Goal: Download file/media

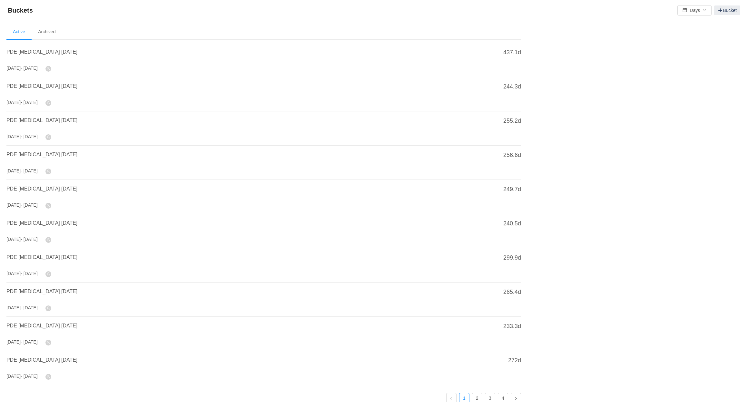
click at [50, 68] on icon "icon: user" at bounding box center [48, 68] width 3 height 3
click at [59, 53] on span "PDE [MEDICAL_DATA] [DATE]" at bounding box center [41, 51] width 71 height 5
drag, startPoint x: 73, startPoint y: 52, endPoint x: -1, endPoint y: 53, distance: 73.2
click at [0, 53] on html "Buckets Days Bucket Welcome to Buckets! Use buckets to review and categorize ti…" at bounding box center [374, 201] width 748 height 402
copy span "PDE [MEDICAL_DATA] [DATE]"
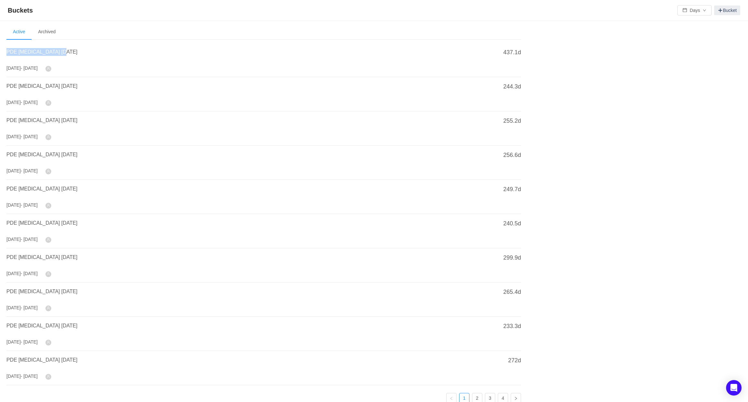
click at [98, 56] on div "PDE [MEDICAL_DATA] [DATE]" at bounding box center [248, 54] width 484 height 12
click at [722, 10] on link "Bucket" at bounding box center [727, 10] width 26 height 10
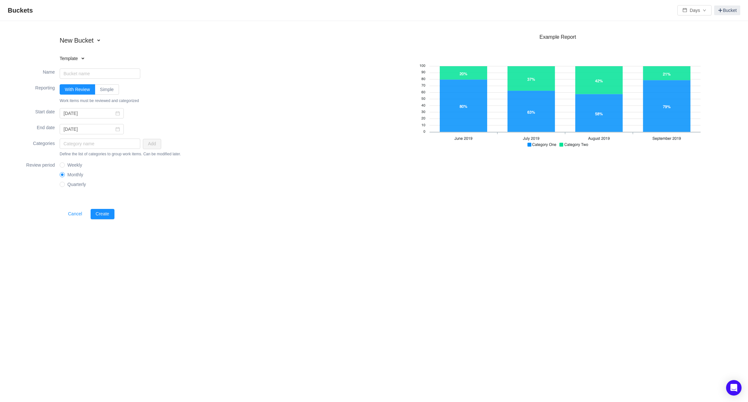
click at [80, 58] on h4 "Template" at bounding box center [101, 58] width 82 height 6
click at [89, 69] on li "Software Capitalization" at bounding box center [101, 69] width 82 height 10
type input "Software Capitalization"
type input "2025-01-01"
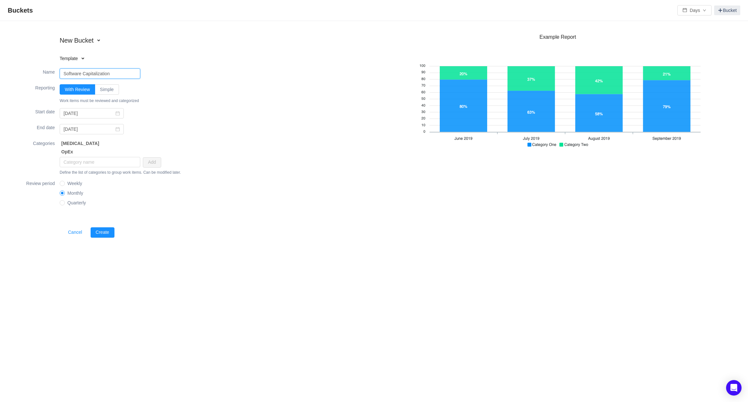
click at [119, 75] on input "Software Capitalization" at bounding box center [100, 73] width 81 height 10
paste input "PDE [MEDICAL_DATA] [DATE]"
click at [97, 75] on input "PDE [MEDICAL_DATA] [DATE]" at bounding box center [100, 73] width 81 height 10
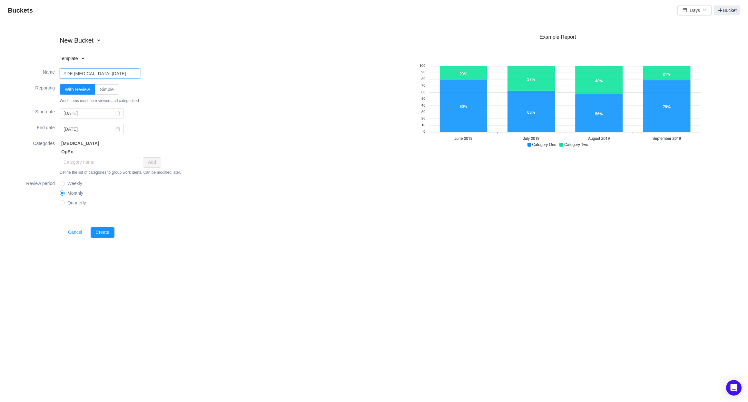
click at [97, 75] on input "PDE [MEDICAL_DATA] [DATE]" at bounding box center [100, 73] width 81 height 10
type input "PDE [MEDICAL_DATA] [DATE]"
click at [196, 71] on div "Name PDE CapEx September 2025" at bounding box center [193, 73] width 361 height 15
click at [81, 114] on input "2025-01-01" at bounding box center [92, 113] width 64 height 10
click at [81, 113] on input "2025-01-01" at bounding box center [104, 112] width 83 height 7
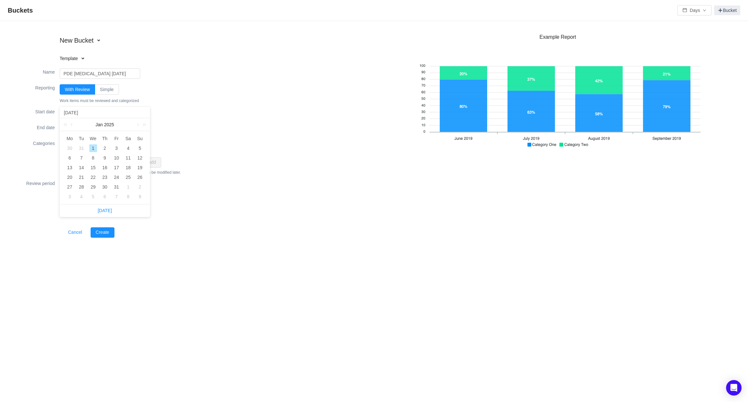
type input "2025-0-01"
type input "2025-09-01"
click at [196, 128] on div "End date fixed 2025-12-31" at bounding box center [193, 128] width 361 height 15
click at [81, 130] on input "2025-12-31" at bounding box center [92, 129] width 64 height 10
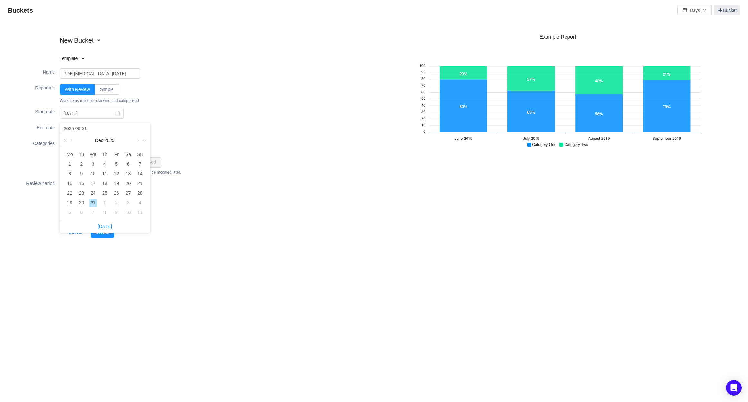
click at [91, 128] on input "2025-09-31" at bounding box center [104, 128] width 83 height 7
type input "2025-09-31"
click at [225, 152] on div "Categories CapEx OpEx Add Define the list of categories to group work items. Ca…" at bounding box center [193, 157] width 361 height 40
click at [81, 131] on input "2025-12-31" at bounding box center [92, 129] width 64 height 10
click at [91, 129] on input "2025-12-31" at bounding box center [104, 128] width 83 height 7
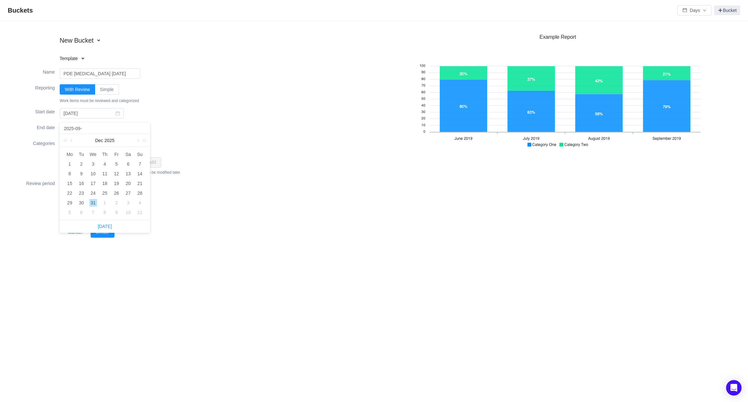
type input "2025-09-0"
type input "2025-09-03"
type input "2025-09-3"
type input "2025-09-30"
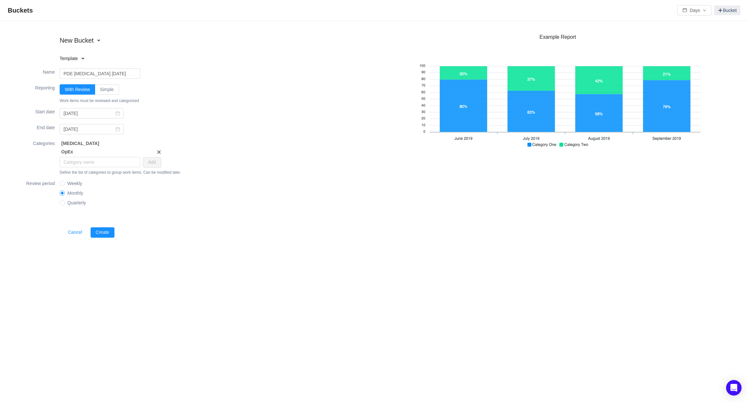
click at [160, 150] on span at bounding box center [158, 151] width 5 height 5
click at [108, 224] on button "Create" at bounding box center [103, 224] width 24 height 10
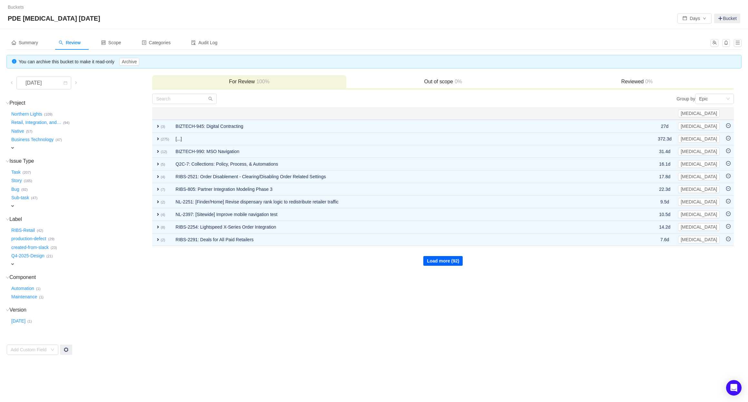
click at [452, 262] on button "Load more (92)" at bounding box center [442, 261] width 39 height 10
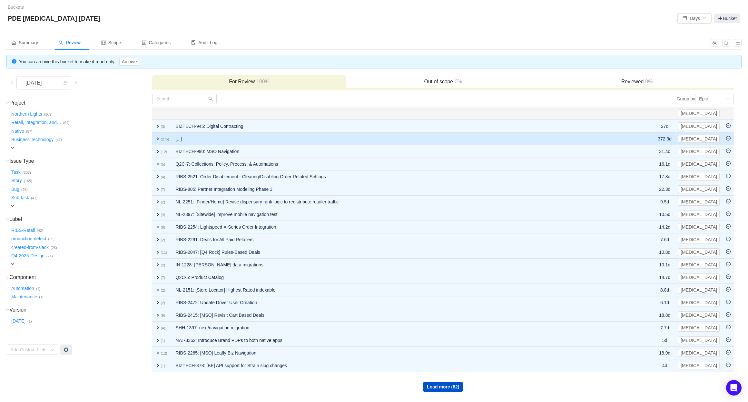
click at [730, 138] on icon "icon: minus-circle" at bounding box center [729, 138] width 2 height 0
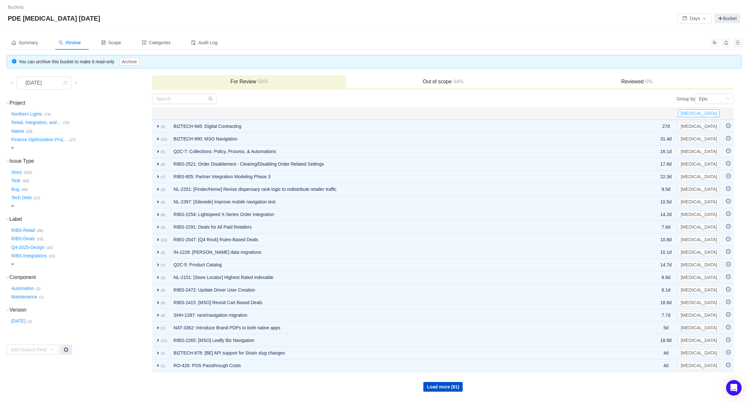
click at [709, 113] on button "[MEDICAL_DATA]" at bounding box center [699, 113] width 42 height 8
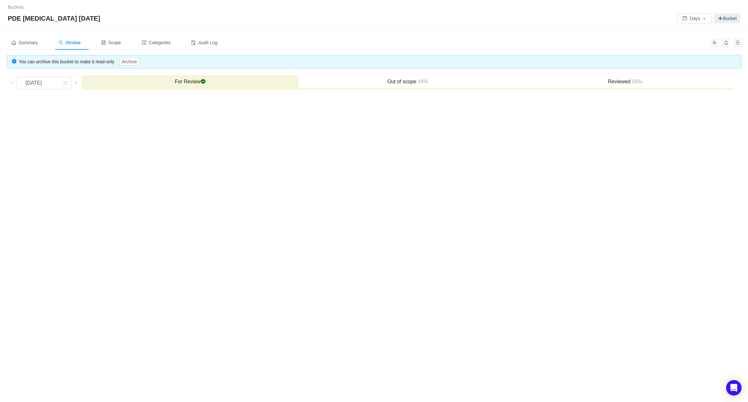
click at [185, 81] on h3 "For Review checked" at bounding box center [190, 81] width 211 height 6
click at [619, 82] on h3 "Reviewed 56%" at bounding box center [625, 81] width 211 height 6
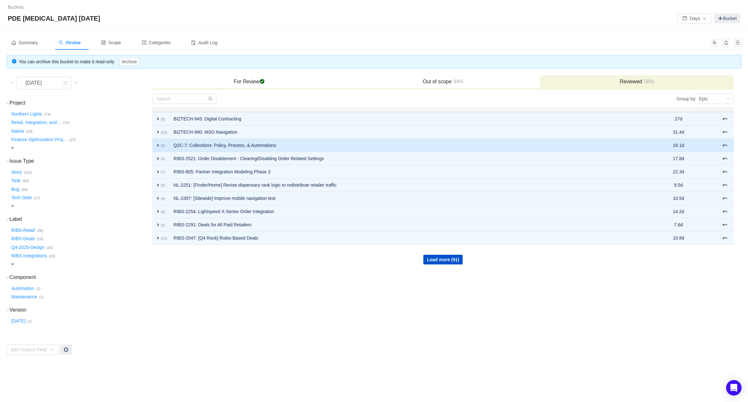
click at [158, 145] on span "expand" at bounding box center [157, 145] width 5 height 5
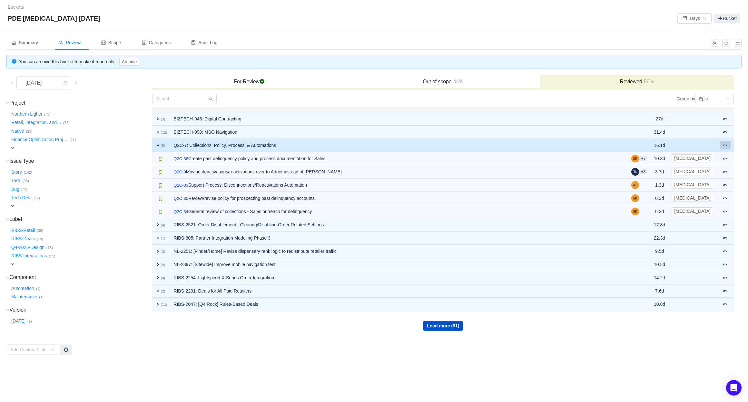
click at [729, 144] on body "Buckets / / PDE CapEx September 2025 Days Bucket Summary Review Scope Categorie…" at bounding box center [374, 201] width 748 height 402
click at [724, 144] on span at bounding box center [725, 145] width 5 height 5
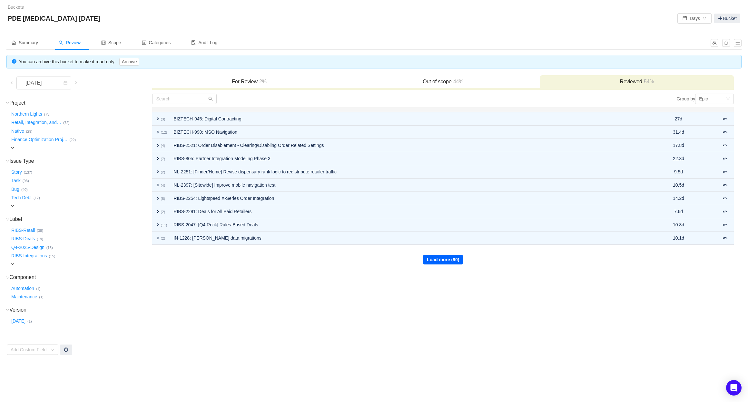
click at [453, 255] on button "Load more (90)" at bounding box center [442, 259] width 39 height 10
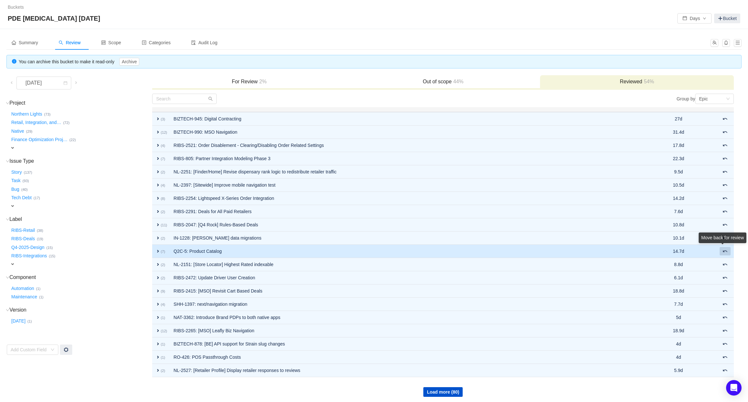
click at [726, 253] on span at bounding box center [725, 250] width 5 height 5
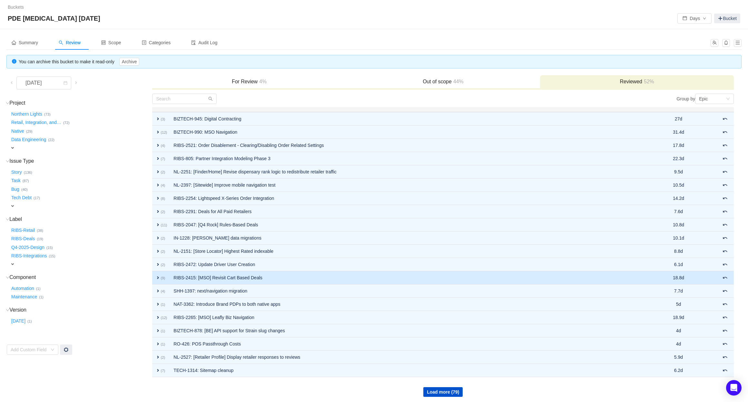
scroll to position [2, 0]
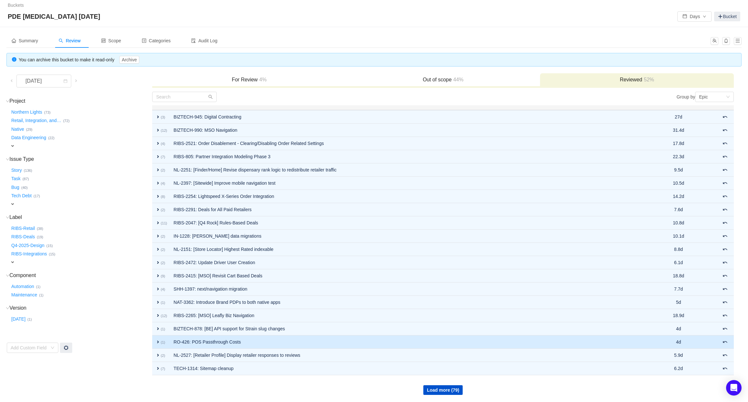
click at [157, 341] on span "expand" at bounding box center [157, 341] width 5 height 5
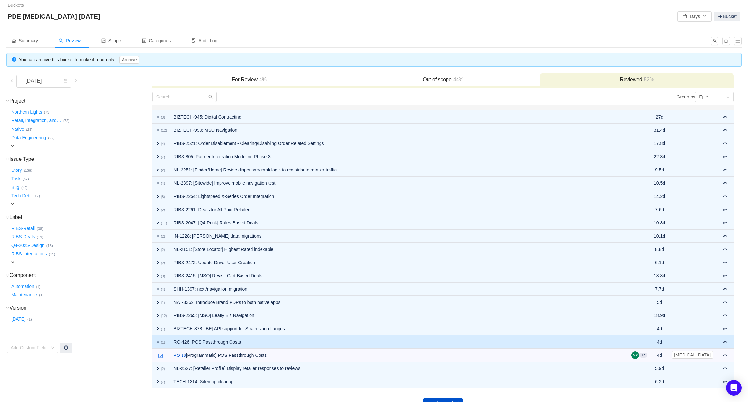
scroll to position [15, 0]
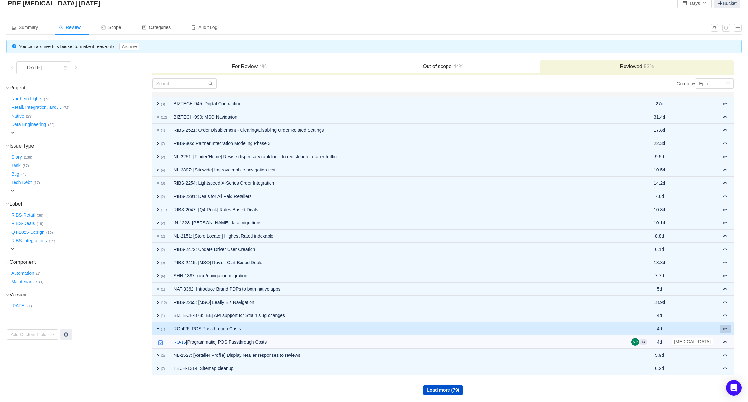
click at [724, 329] on span at bounding box center [725, 328] width 5 height 5
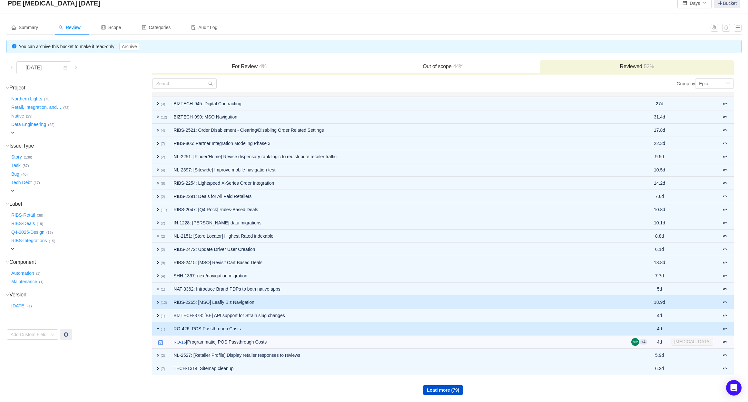
scroll to position [2, 0]
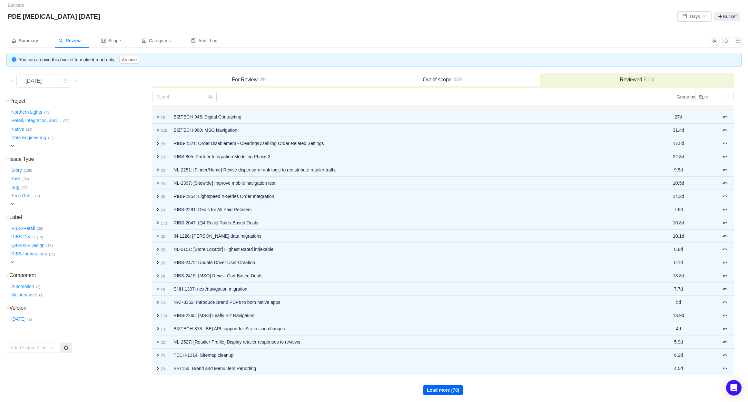
click at [450, 388] on button "Load more (78)" at bounding box center [442, 390] width 39 height 10
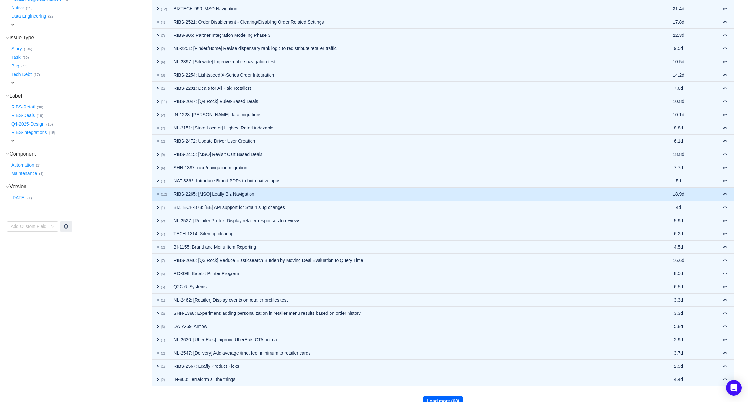
scroll to position [134, 0]
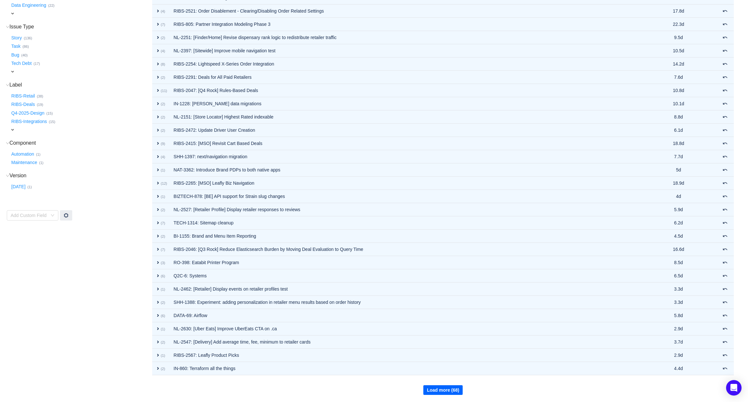
click at [448, 391] on button "Load more (68)" at bounding box center [442, 390] width 39 height 10
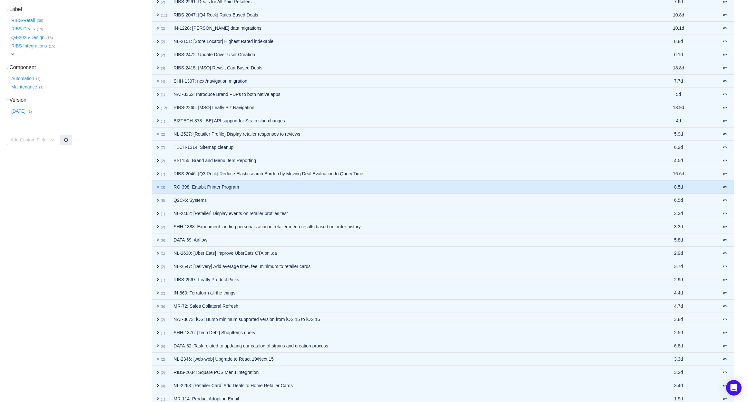
scroll to position [220, 0]
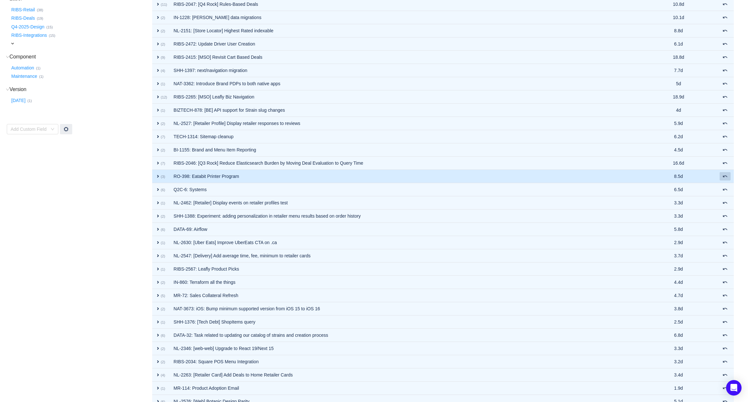
click at [727, 177] on span at bounding box center [725, 176] width 5 height 5
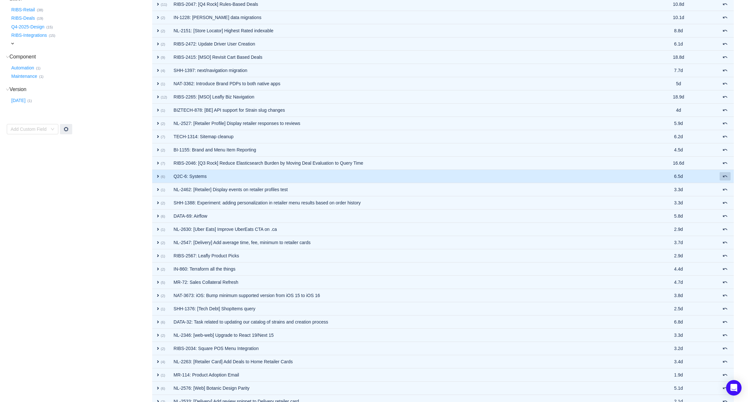
click at [726, 175] on span at bounding box center [725, 176] width 5 height 5
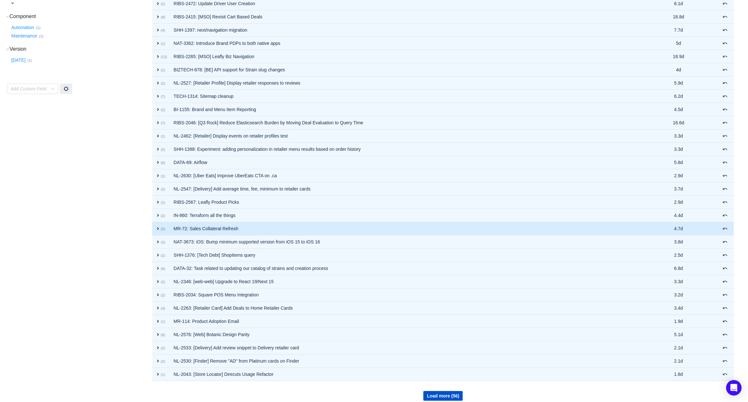
scroll to position [266, 0]
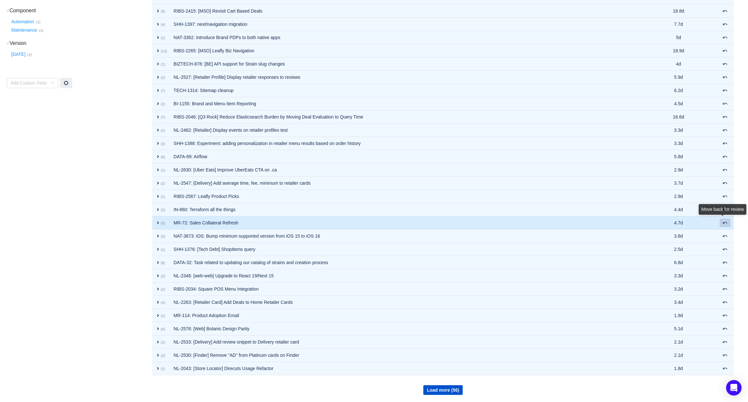
click at [725, 222] on span at bounding box center [725, 222] width 5 height 5
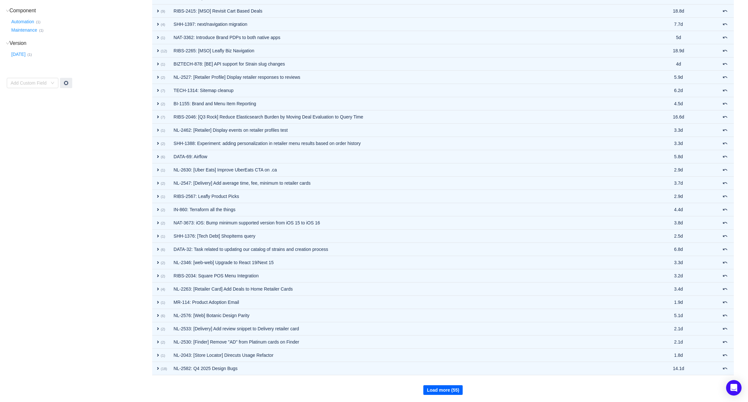
click at [437, 390] on button "Load more (55)" at bounding box center [442, 390] width 39 height 10
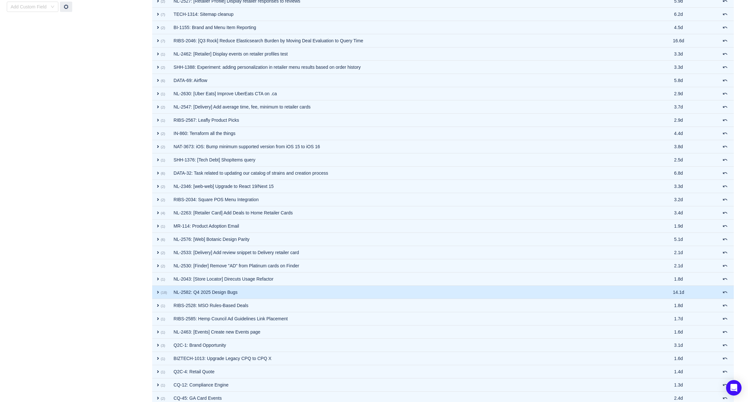
scroll to position [399, 0]
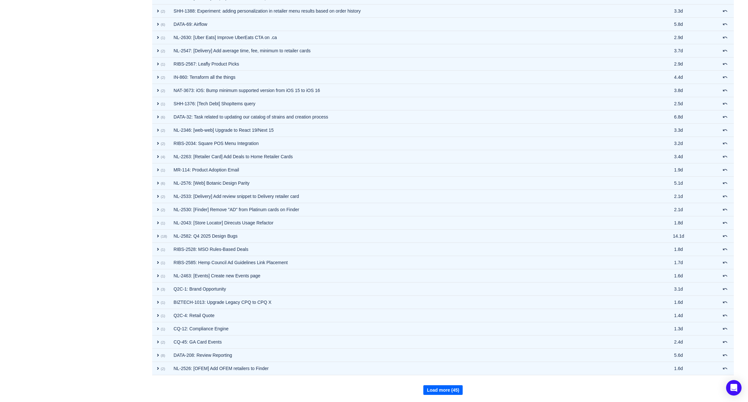
click at [437, 392] on button "Load more (45)" at bounding box center [442, 390] width 39 height 10
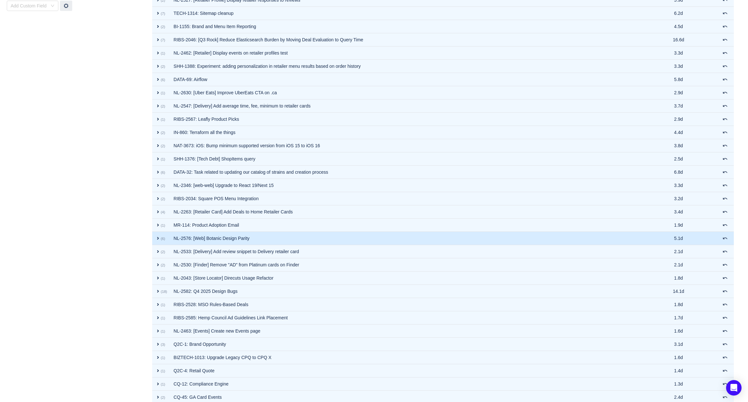
scroll to position [342, 0]
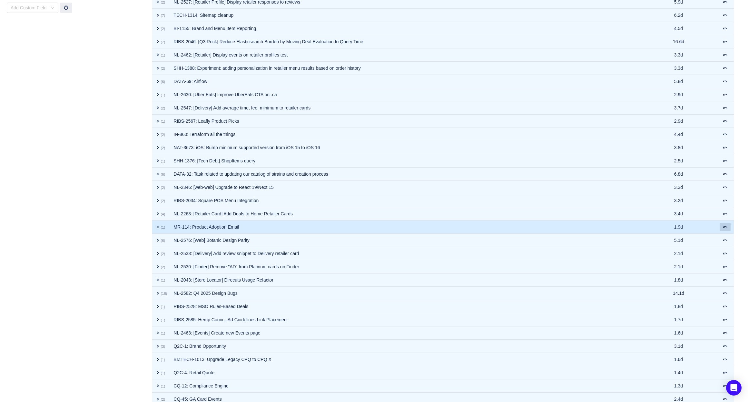
click at [726, 226] on span at bounding box center [725, 226] width 5 height 5
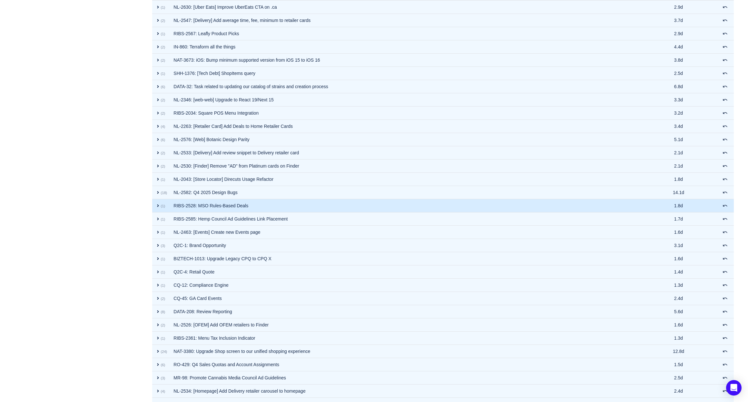
scroll to position [433, 0]
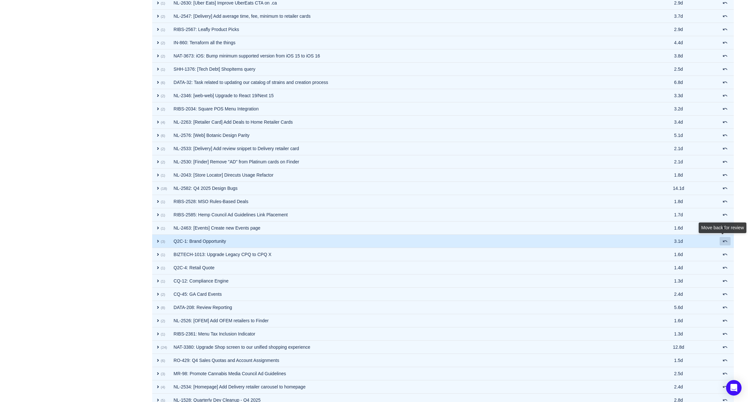
click at [724, 235] on div "Move back for review" at bounding box center [723, 228] width 48 height 13
click at [724, 241] on span at bounding box center [725, 240] width 5 height 5
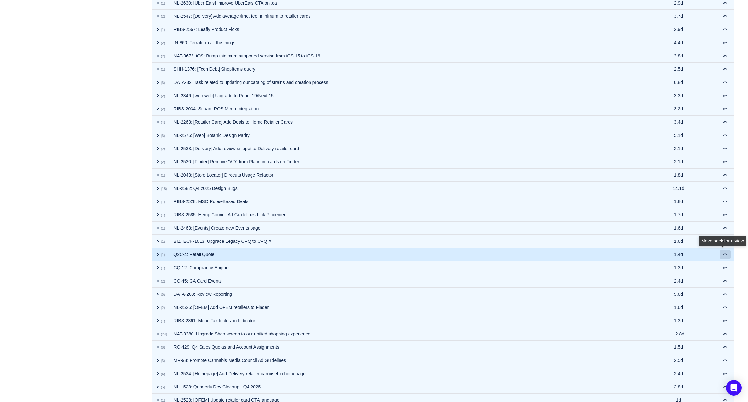
click at [725, 249] on div "Move back for review" at bounding box center [723, 241] width 48 height 13
click at [725, 252] on span at bounding box center [725, 254] width 5 height 5
click at [727, 257] on button at bounding box center [725, 254] width 11 height 8
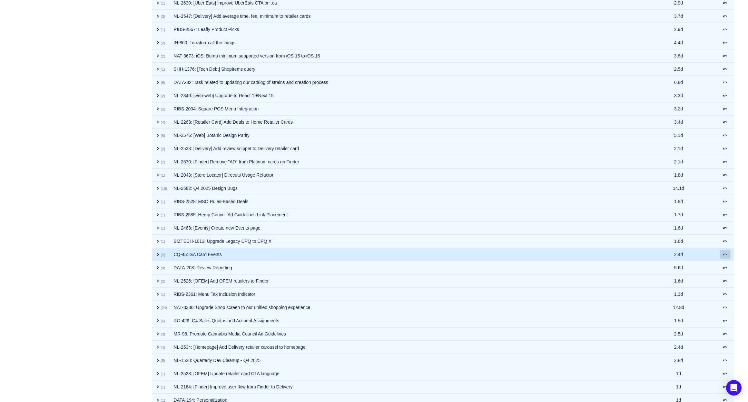
click at [724, 255] on span at bounding box center [725, 254] width 5 height 5
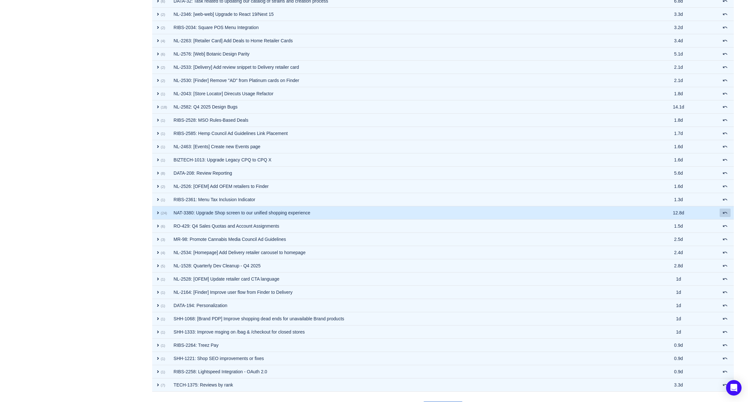
scroll to position [516, 0]
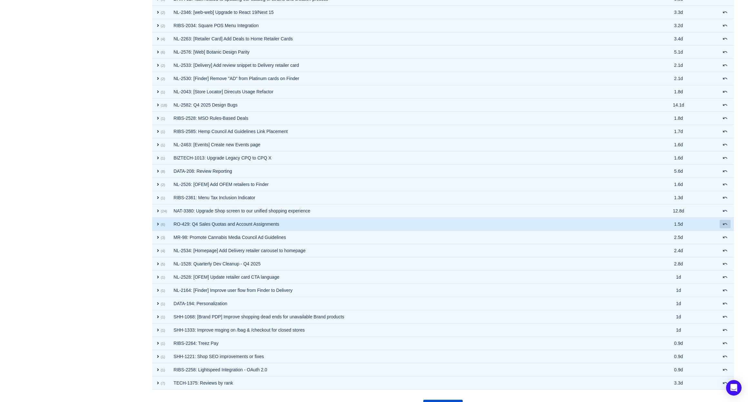
click at [728, 225] on span at bounding box center [725, 223] width 5 height 5
click at [725, 225] on span at bounding box center [725, 223] width 5 height 5
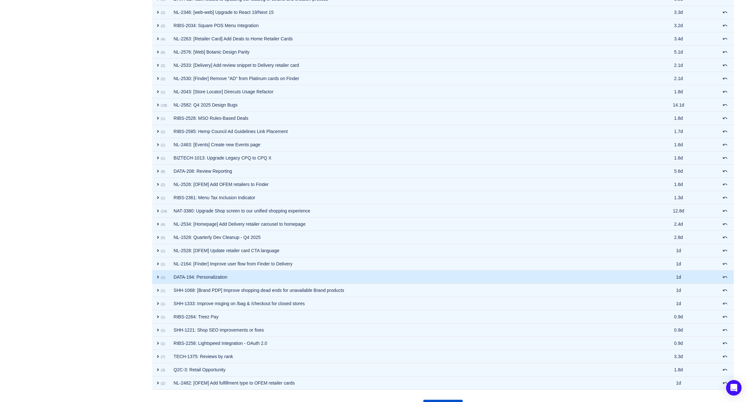
scroll to position [531, 0]
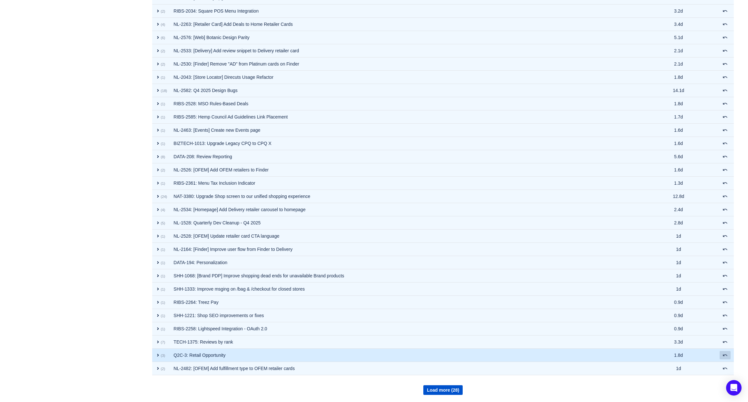
click at [725, 355] on span at bounding box center [725, 354] width 5 height 5
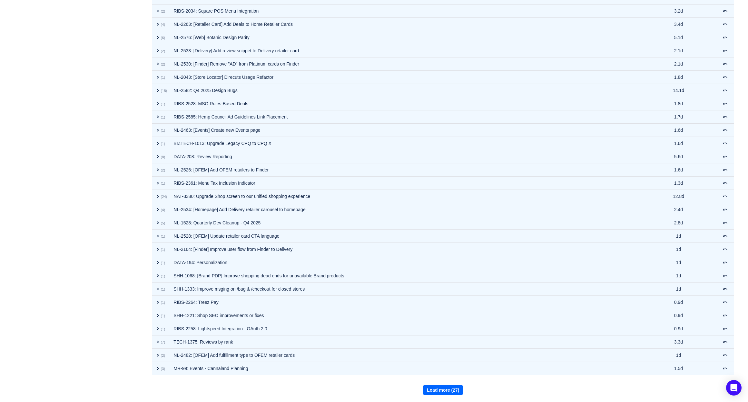
click at [452, 389] on button "Load more (27)" at bounding box center [442, 390] width 39 height 10
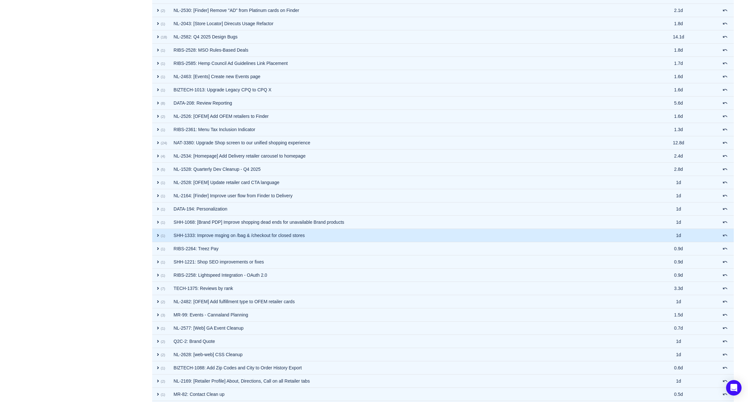
scroll to position [663, 0]
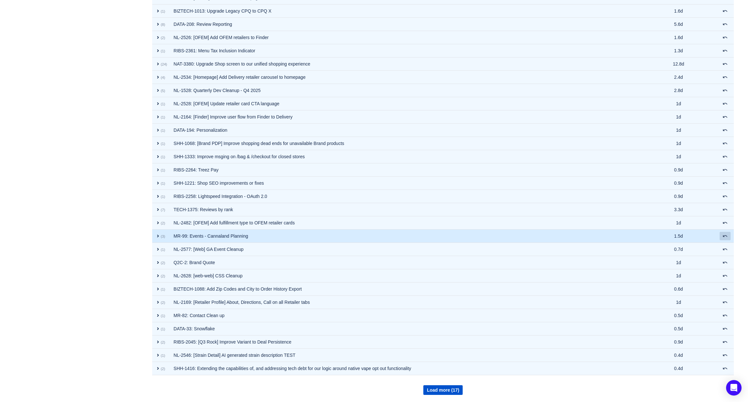
click at [725, 235] on span at bounding box center [725, 235] width 5 height 5
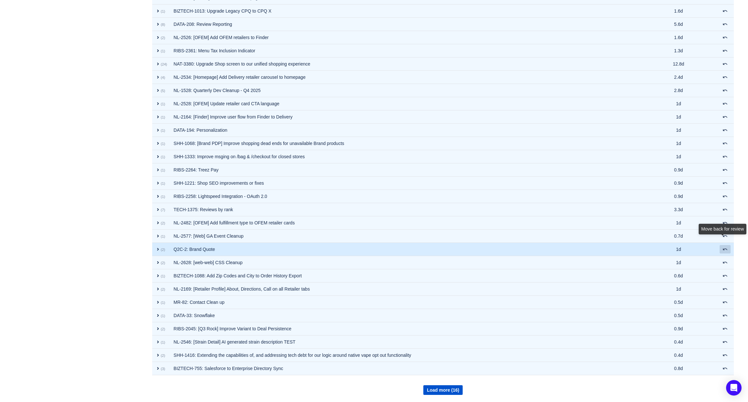
click at [725, 251] on span at bounding box center [725, 248] width 5 height 5
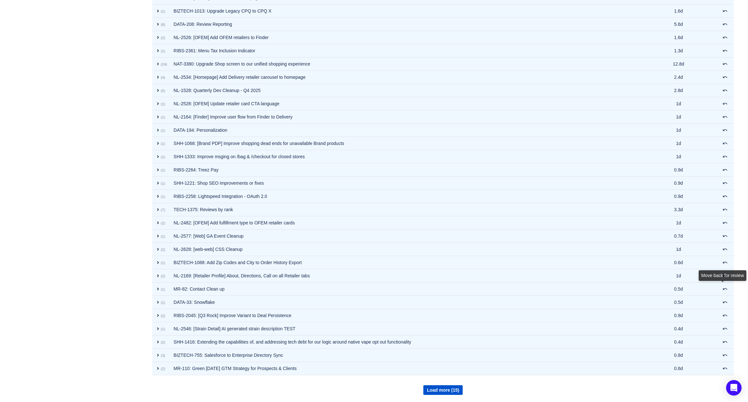
click at [725, 283] on div "Move back for review" at bounding box center [723, 276] width 48 height 13
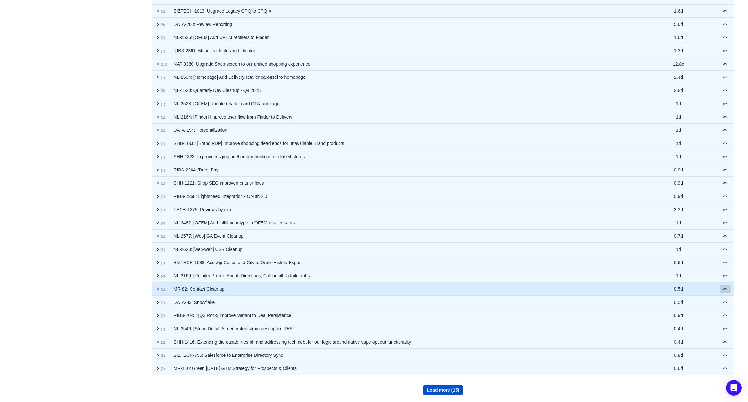
click at [724, 287] on span at bounding box center [725, 288] width 5 height 5
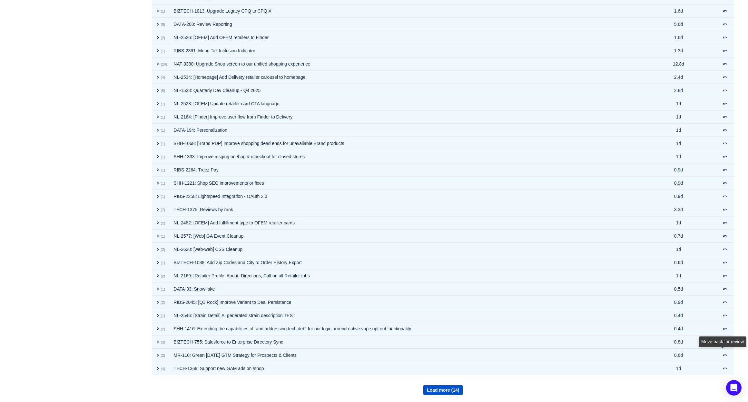
click at [724, 349] on div "Move back for review" at bounding box center [723, 342] width 48 height 13
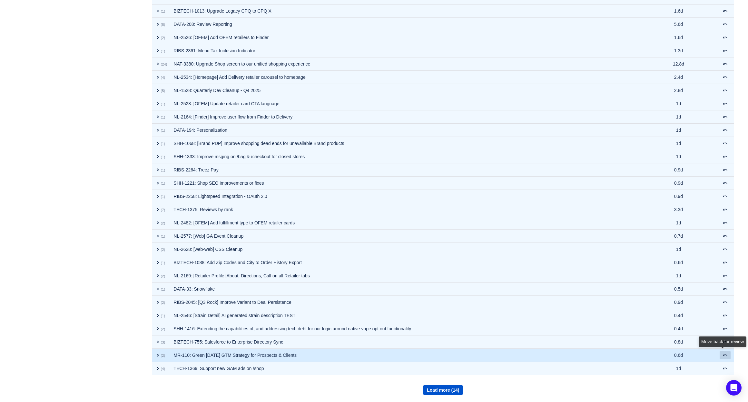
click at [725, 356] on span at bounding box center [725, 354] width 5 height 5
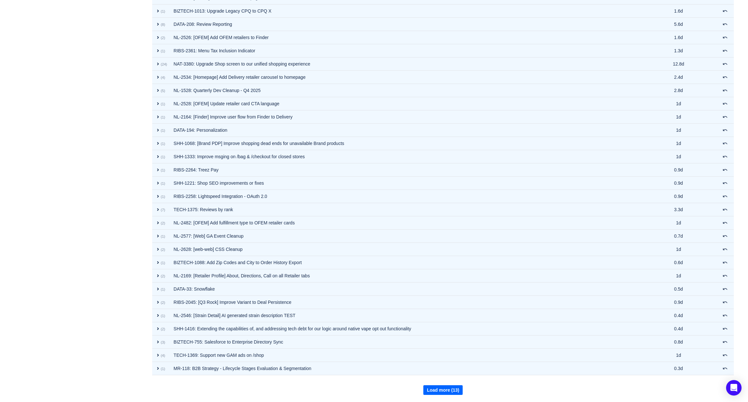
click at [453, 389] on button "Load more (13)" at bounding box center [442, 390] width 39 height 10
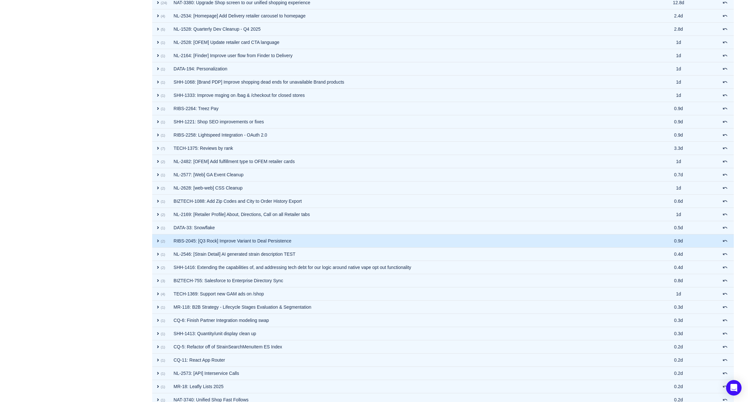
scroll to position [795, 0]
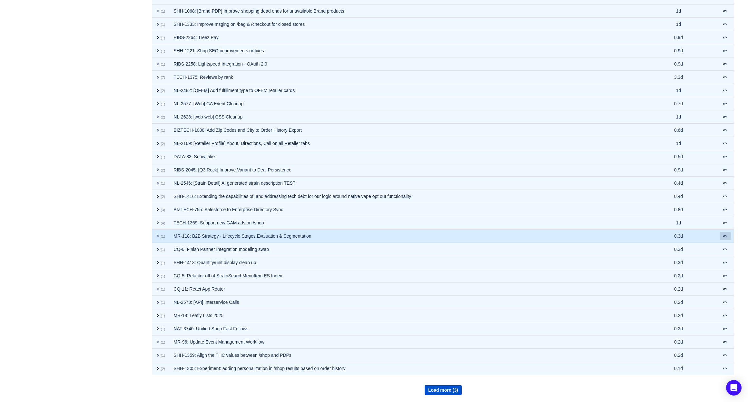
click at [726, 237] on span at bounding box center [725, 235] width 5 height 5
click at [726, 235] on span at bounding box center [725, 235] width 5 height 5
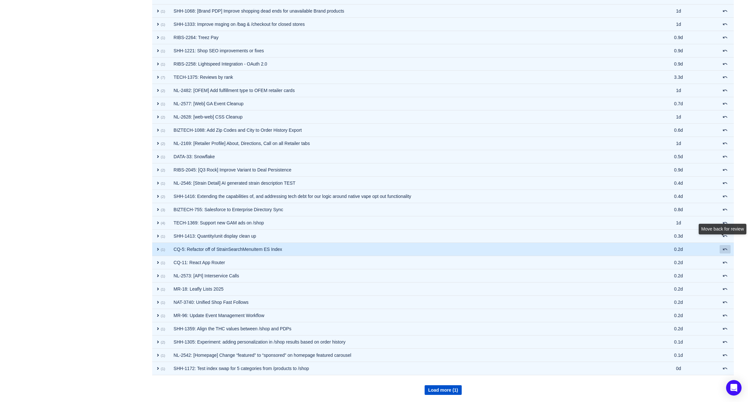
click at [723, 250] on span at bounding box center [725, 248] width 5 height 5
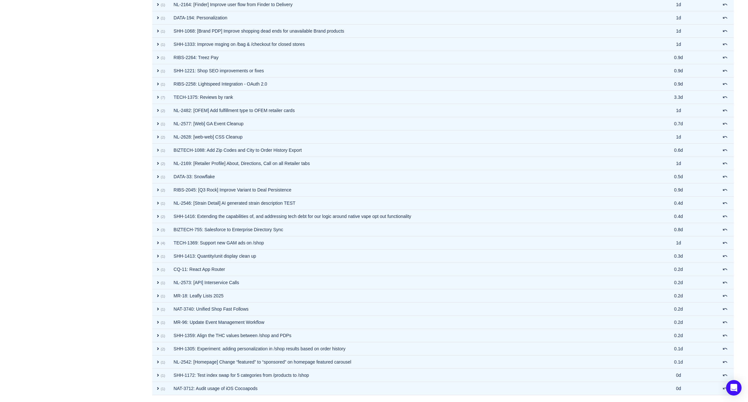
scroll to position [775, 0]
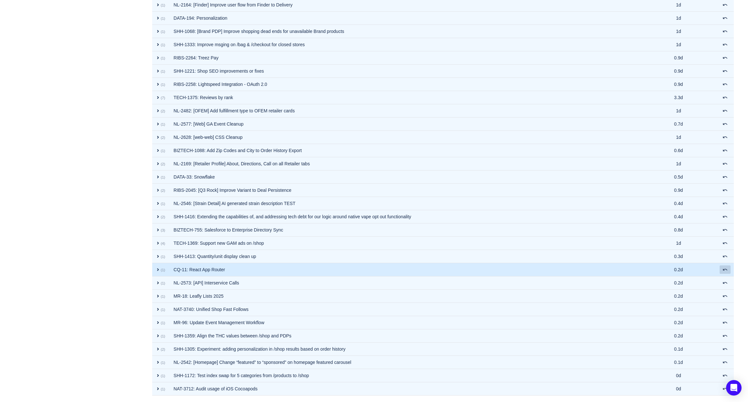
click at [726, 270] on span at bounding box center [725, 269] width 5 height 5
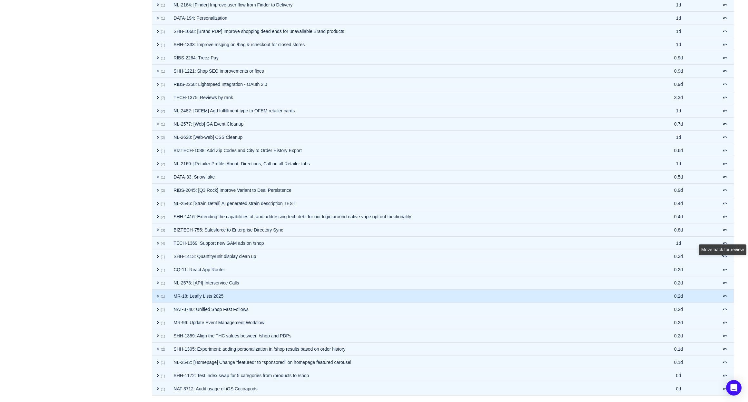
scroll to position [762, 0]
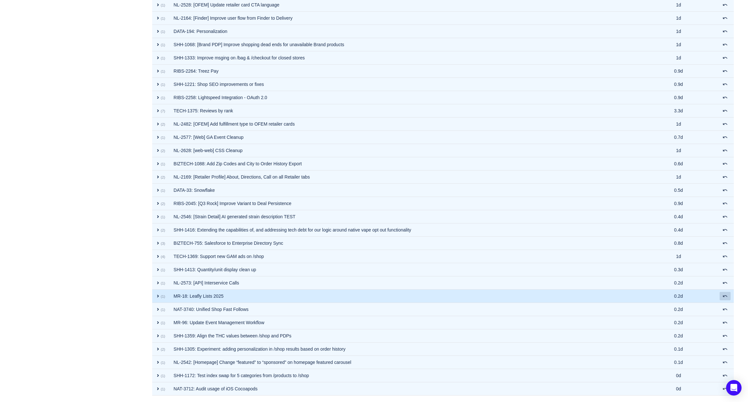
click at [725, 297] on span at bounding box center [725, 295] width 5 height 5
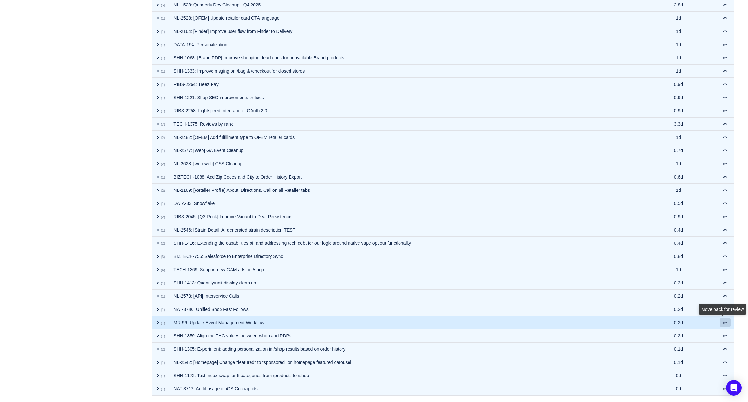
click at [724, 324] on span at bounding box center [725, 322] width 5 height 5
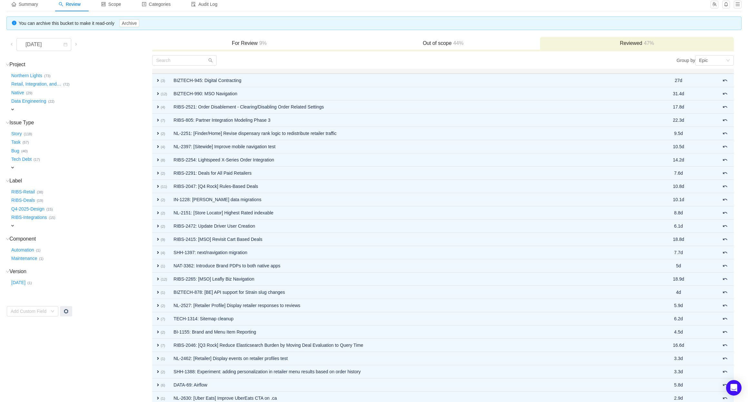
scroll to position [0, 0]
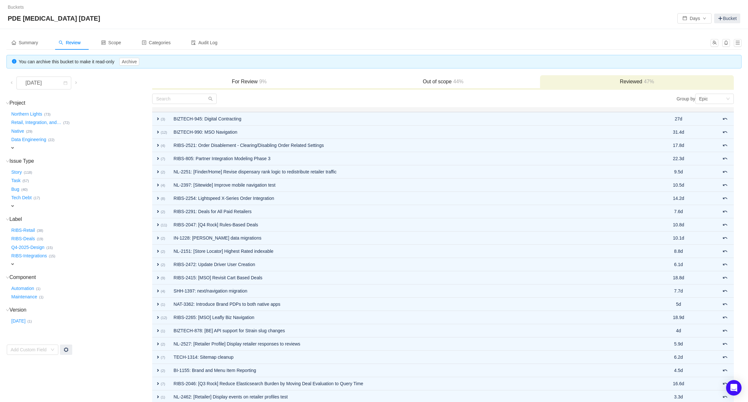
click at [250, 80] on h3 "For Review 9%" at bounding box center [248, 81] width 187 height 6
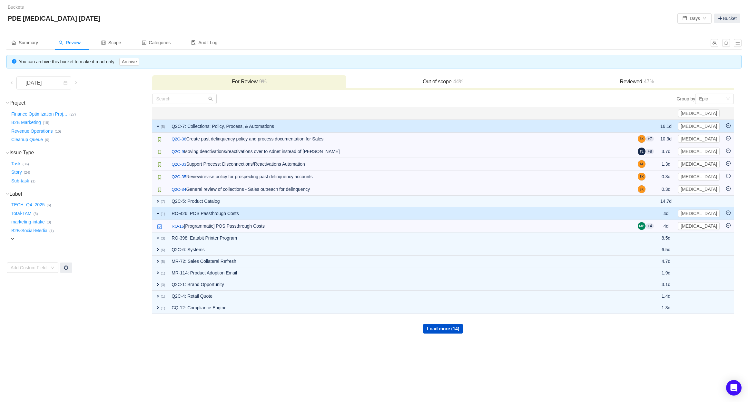
click at [157, 126] on span "expand" at bounding box center [157, 126] width 5 height 5
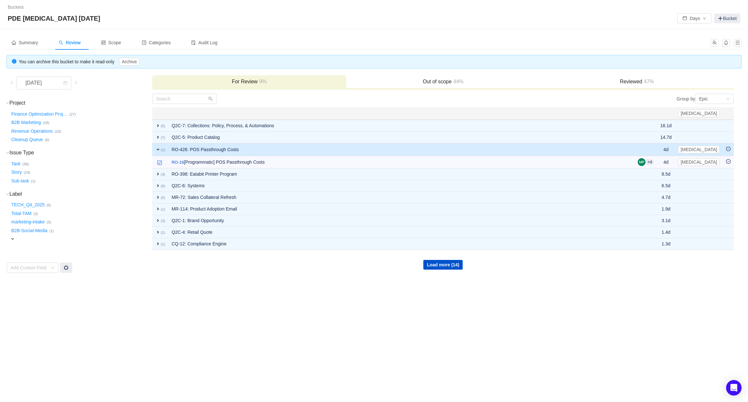
click at [159, 147] on span "expand" at bounding box center [157, 149] width 5 height 5
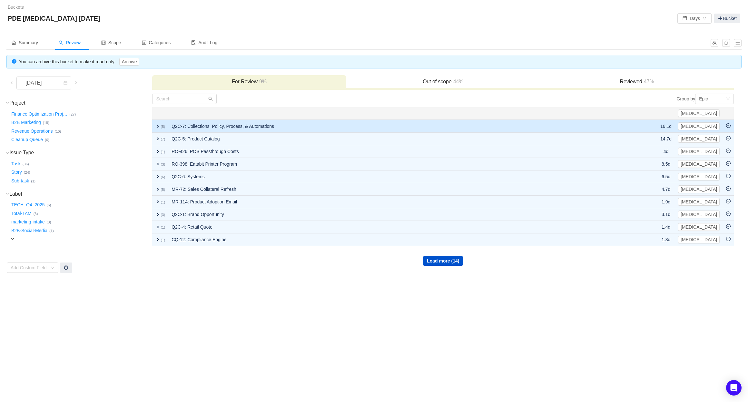
click at [730, 125] on icon "icon: minus-circle" at bounding box center [728, 125] width 5 height 5
click at [730, 126] on icon "icon: minus-circle" at bounding box center [728, 125] width 5 height 5
click at [729, 125] on icon "icon: minus-circle" at bounding box center [729, 125] width 2 height 0
click at [729, 127] on icon "icon: minus-circle" at bounding box center [728, 125] width 5 height 5
click at [729, 126] on icon "icon: minus-circle" at bounding box center [728, 125] width 5 height 5
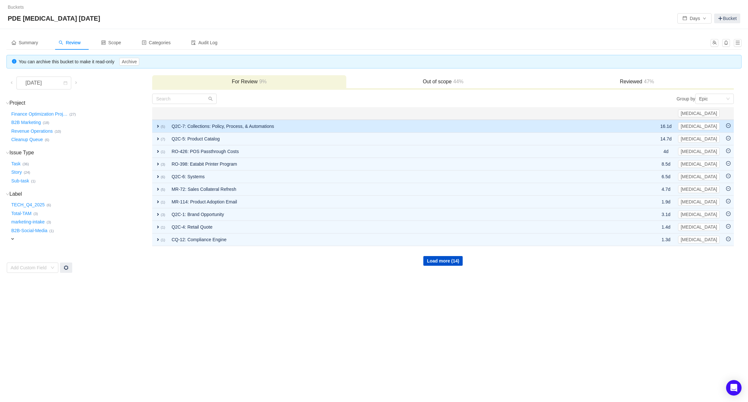
click at [729, 127] on icon "icon: minus-circle" at bounding box center [728, 125] width 5 height 5
click at [729, 126] on icon "icon: minus-circle" at bounding box center [728, 125] width 5 height 5
click at [728, 126] on icon "icon: minus-circle" at bounding box center [728, 125] width 5 height 5
click at [728, 127] on icon "icon: minus-circle" at bounding box center [728, 125] width 5 height 5
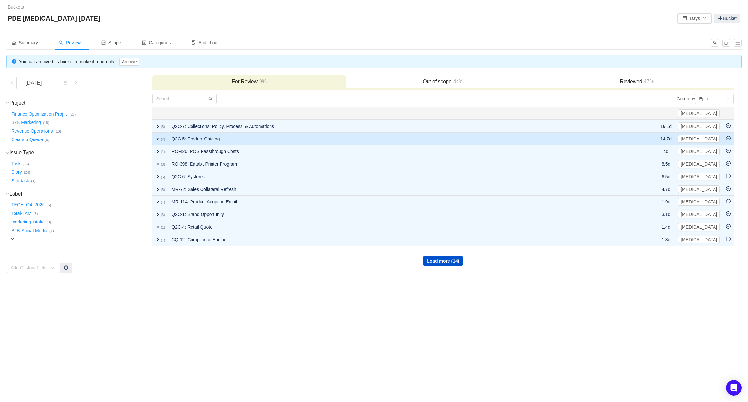
click at [728, 138] on icon "icon: minus-circle" at bounding box center [728, 138] width 5 height 5
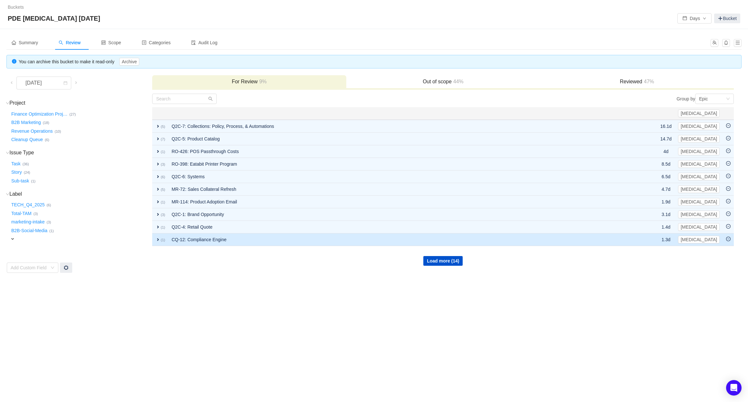
click at [730, 240] on icon "icon: minus-circle" at bounding box center [728, 238] width 5 height 5
click at [729, 240] on icon "icon: minus-circle" at bounding box center [728, 238] width 5 height 5
click at [729, 239] on icon "icon: minus-circle" at bounding box center [729, 238] width 2 height 0
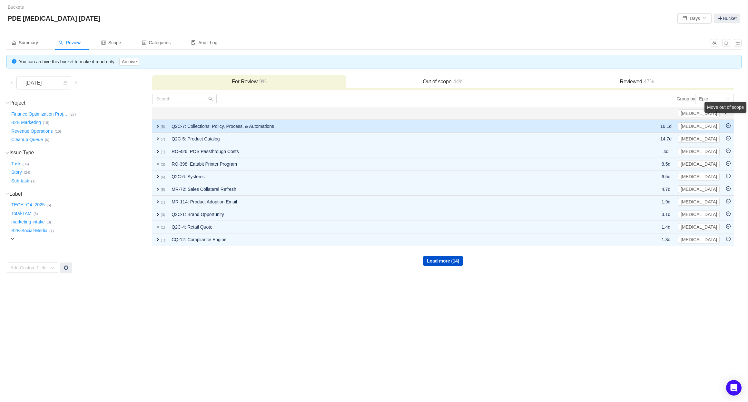
click at [728, 126] on icon "icon: minus-circle" at bounding box center [728, 125] width 5 height 5
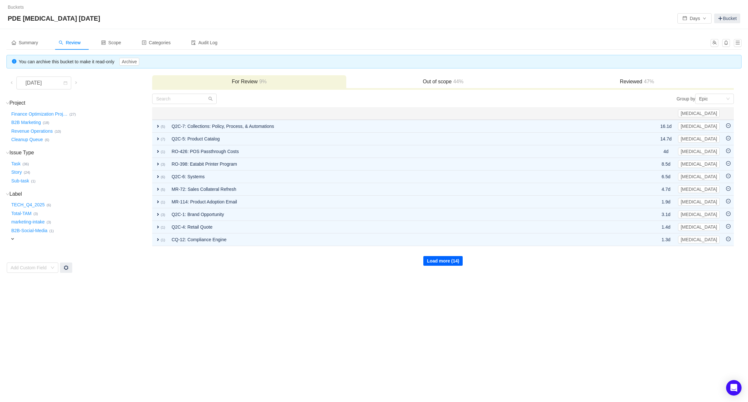
click at [445, 261] on button "Load more (14)" at bounding box center [442, 261] width 39 height 10
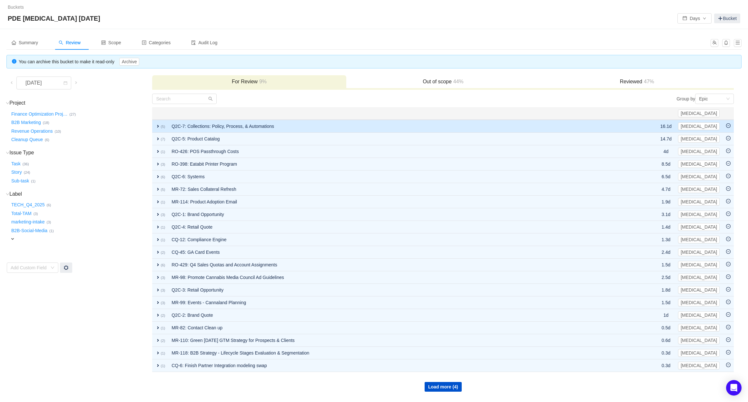
click at [728, 127] on icon "icon: minus-circle" at bounding box center [728, 125] width 5 height 5
click at [729, 125] on icon "icon: minus-circle" at bounding box center [728, 125] width 5 height 5
click at [729, 124] on icon "icon: minus-circle" at bounding box center [728, 125] width 5 height 5
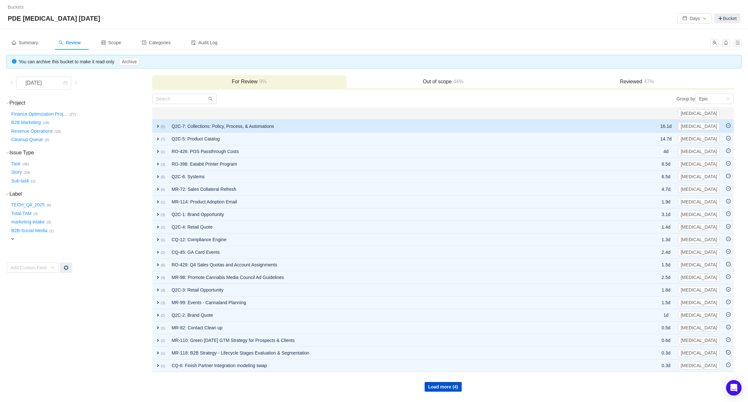
click at [728, 127] on icon "icon: minus-circle" at bounding box center [728, 125] width 5 height 5
click at [728, 126] on icon "icon: minus-circle" at bounding box center [728, 125] width 5 height 5
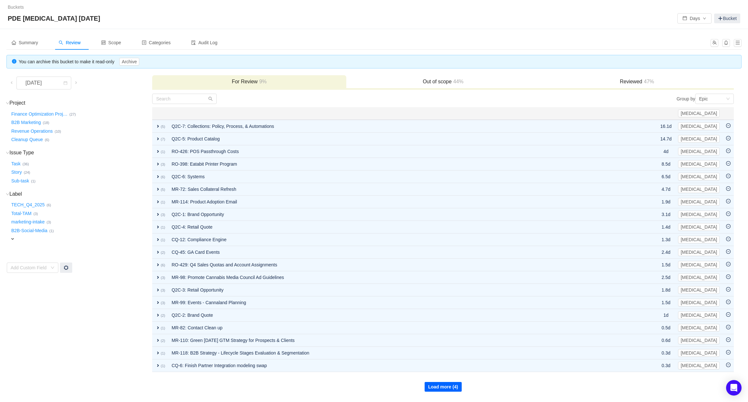
click at [438, 385] on button "Load more (4)" at bounding box center [443, 387] width 37 height 10
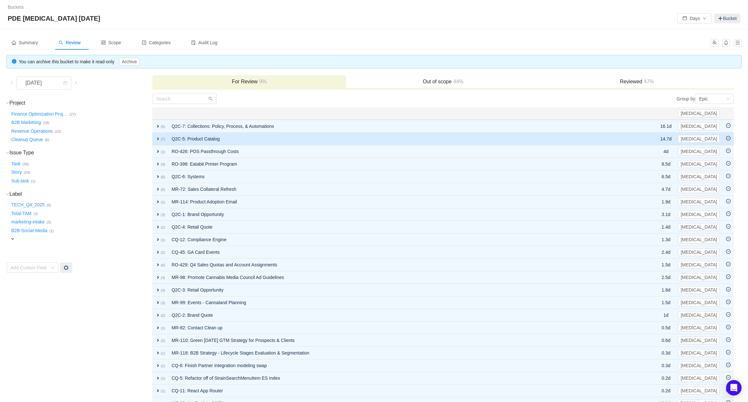
click at [728, 138] on icon "icon: minus-circle" at bounding box center [728, 138] width 5 height 5
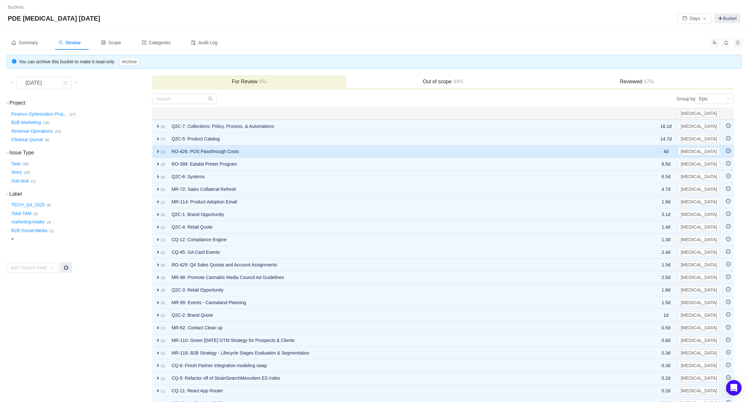
click at [728, 151] on icon "icon: minus-circle" at bounding box center [729, 150] width 2 height 0
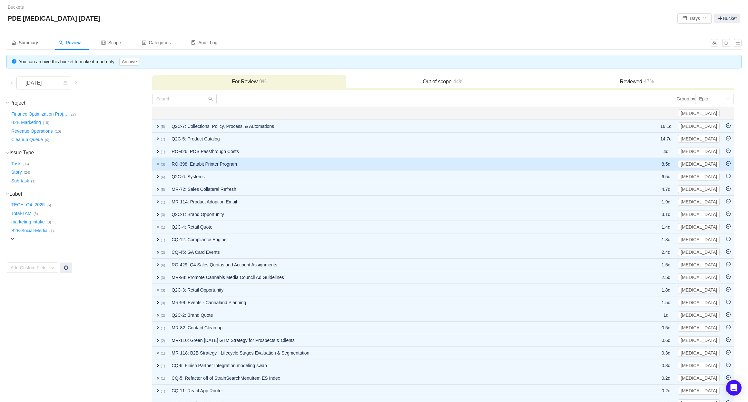
click at [730, 163] on icon "icon: minus-circle" at bounding box center [729, 163] width 2 height 0
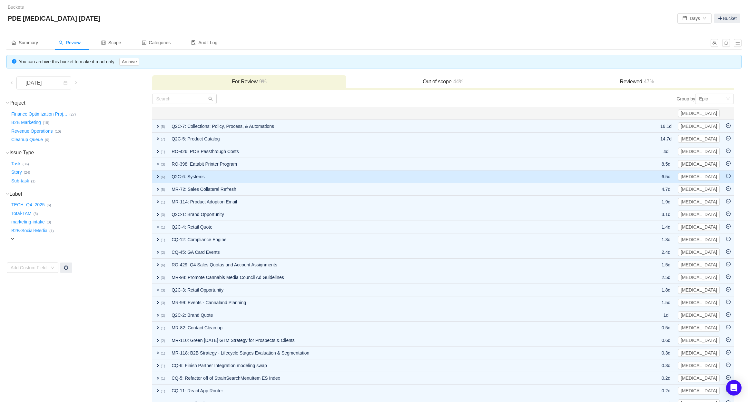
click at [729, 175] on icon "icon: minus-circle" at bounding box center [728, 176] width 5 height 5
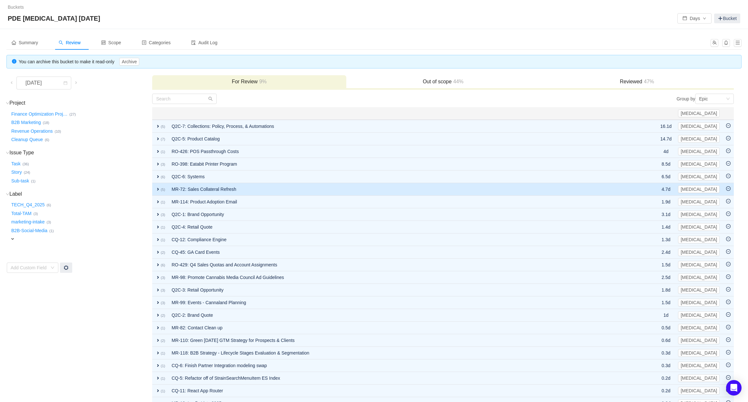
click at [729, 188] on icon "icon: minus-circle" at bounding box center [728, 188] width 5 height 5
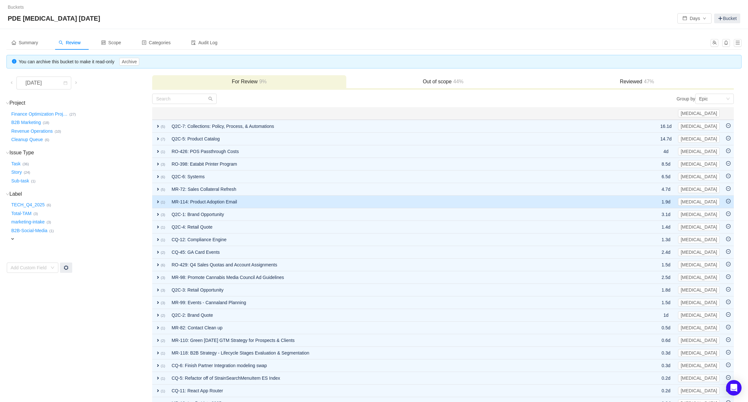
click at [729, 200] on icon "icon: minus-circle" at bounding box center [728, 201] width 5 height 5
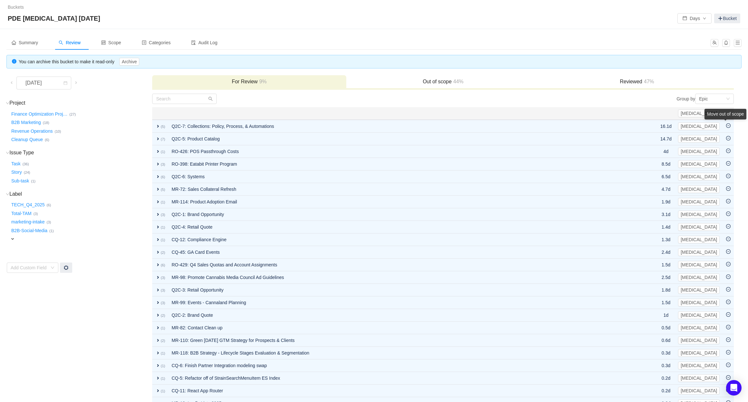
click at [728, 122] on div "Move out of scope" at bounding box center [726, 115] width 42 height 13
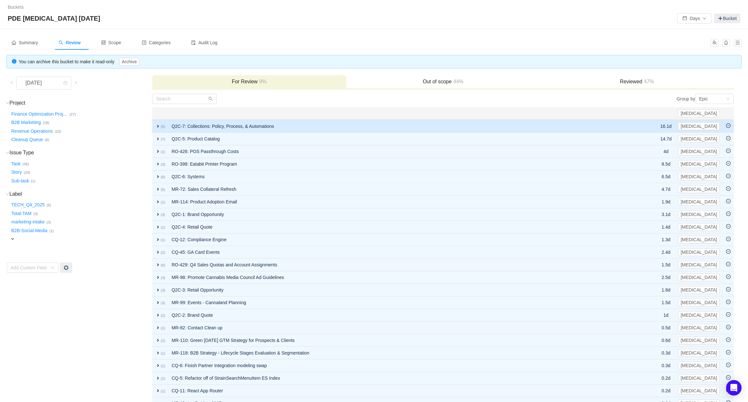
click at [728, 127] on icon "icon: minus-circle" at bounding box center [728, 125] width 5 height 5
click at [729, 129] on td at bounding box center [728, 126] width 11 height 13
click at [729, 126] on icon "icon: minus-circle" at bounding box center [728, 125] width 5 height 5
click at [728, 127] on icon "icon: minus-circle" at bounding box center [728, 125] width 5 height 5
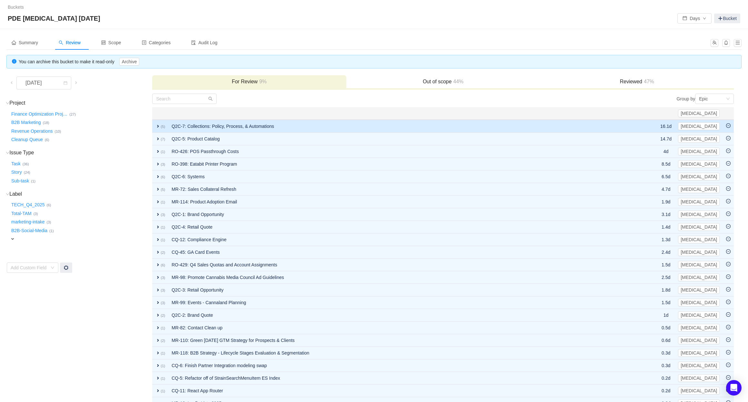
click at [729, 127] on icon "icon: minus-circle" at bounding box center [728, 125] width 5 height 5
click at [728, 127] on icon "icon: minus-circle" at bounding box center [728, 125] width 5 height 5
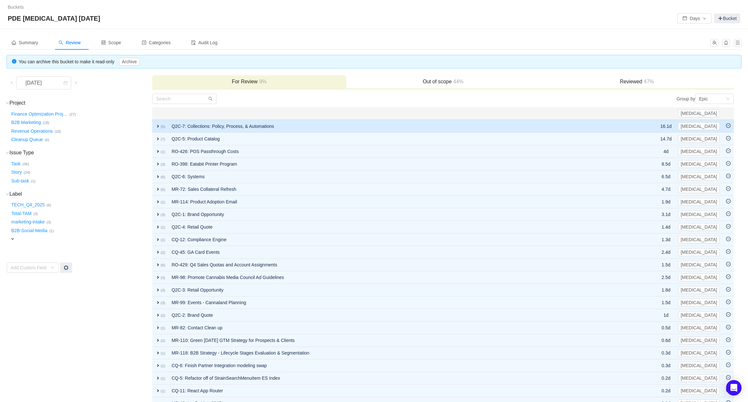
click at [728, 127] on icon "icon: minus-circle" at bounding box center [728, 125] width 5 height 5
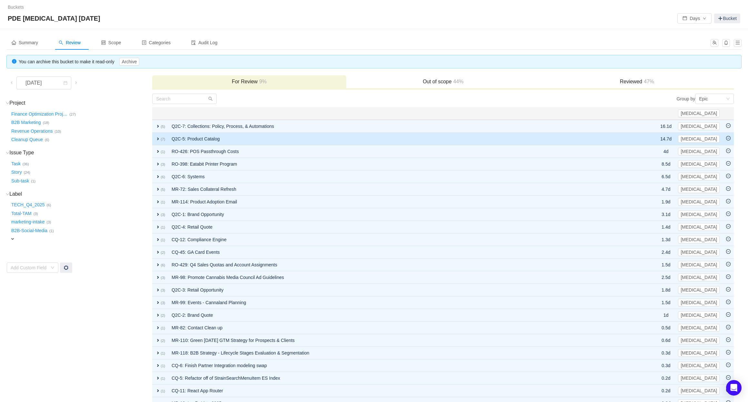
click at [728, 139] on icon "icon: minus-circle" at bounding box center [728, 138] width 5 height 5
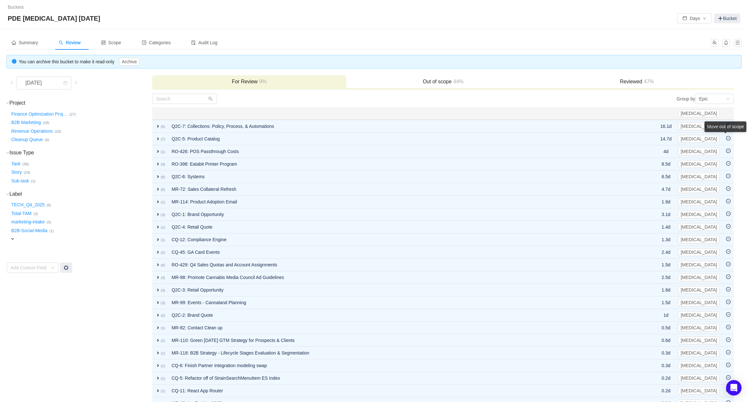
click at [728, 134] on div "Move out of scope" at bounding box center [726, 127] width 42 height 13
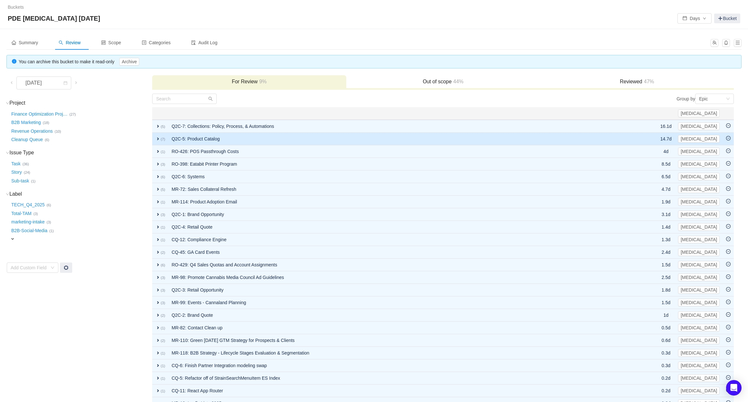
click at [729, 139] on icon "icon: minus-circle" at bounding box center [728, 138] width 5 height 5
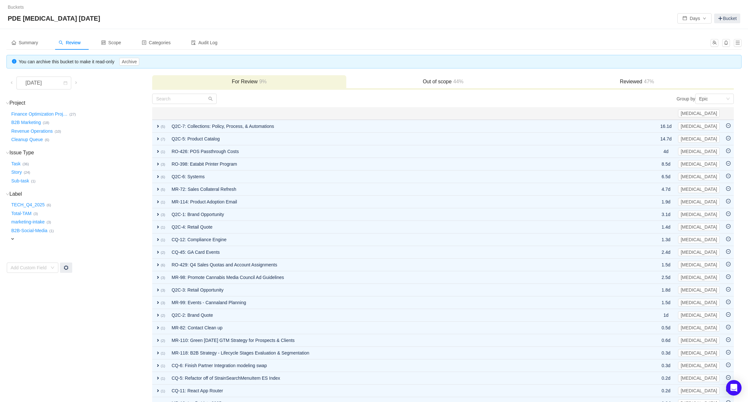
click at [437, 82] on h3 "Out of scope 44%" at bounding box center [443, 81] width 187 height 6
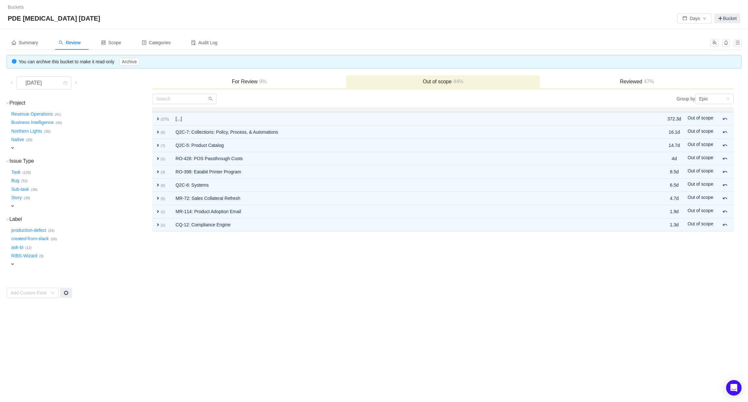
click at [241, 79] on h3 "For Review 9%" at bounding box center [248, 81] width 187 height 6
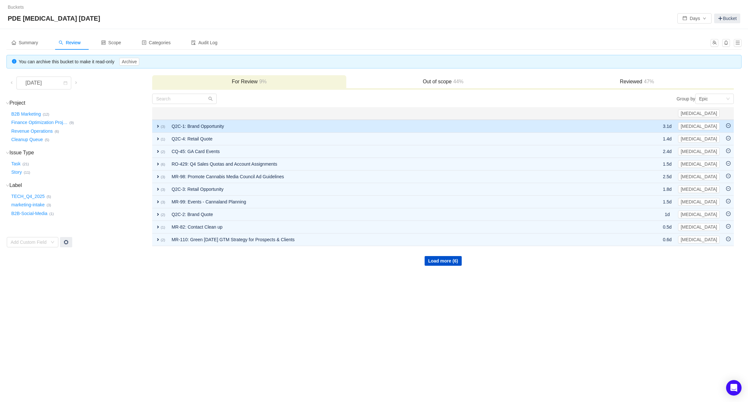
click at [728, 126] on icon "icon: minus-circle" at bounding box center [728, 125] width 5 height 5
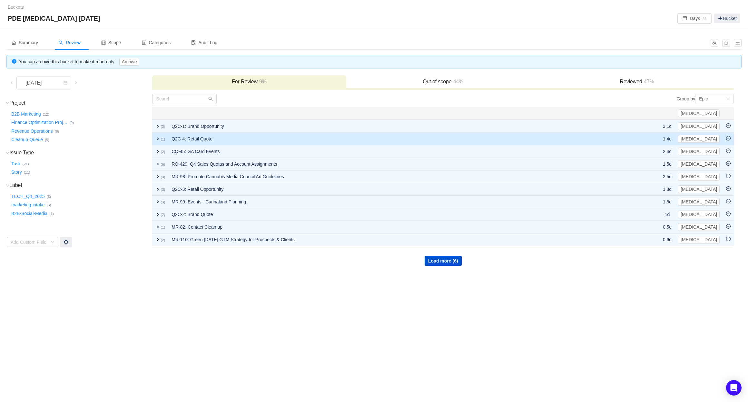
click at [728, 139] on icon "icon: minus-circle" at bounding box center [728, 138] width 5 height 5
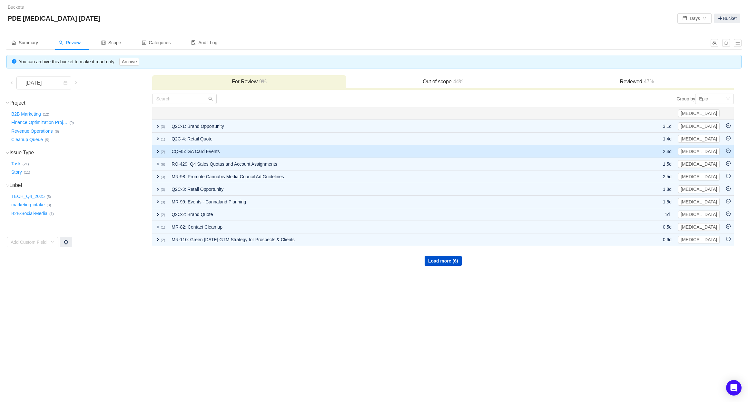
click at [728, 152] on icon "icon: minus-circle" at bounding box center [728, 150] width 5 height 5
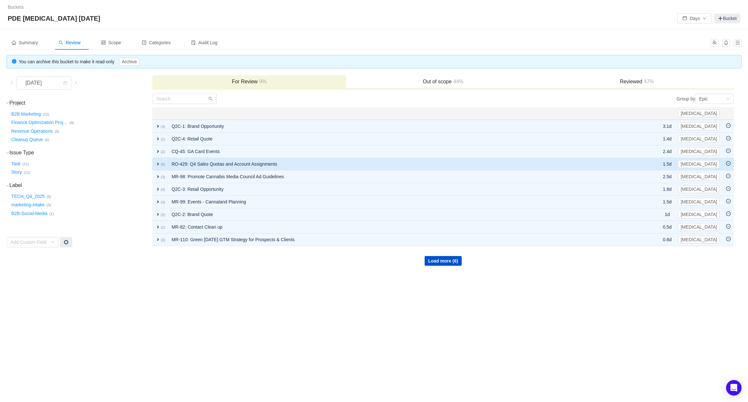
click at [728, 164] on icon "icon: minus-circle" at bounding box center [728, 163] width 5 height 5
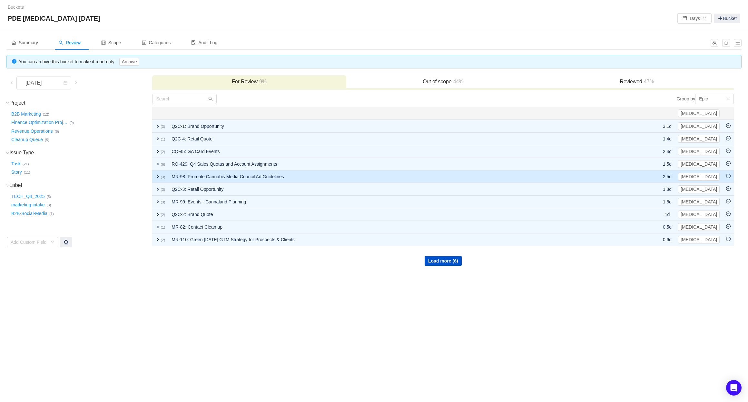
click at [728, 178] on icon "icon: minus-circle" at bounding box center [728, 176] width 5 height 5
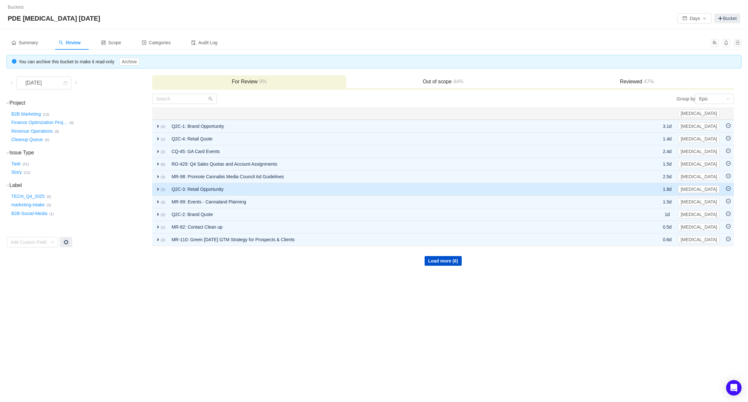
click at [729, 190] on icon "icon: minus-circle" at bounding box center [728, 188] width 5 height 5
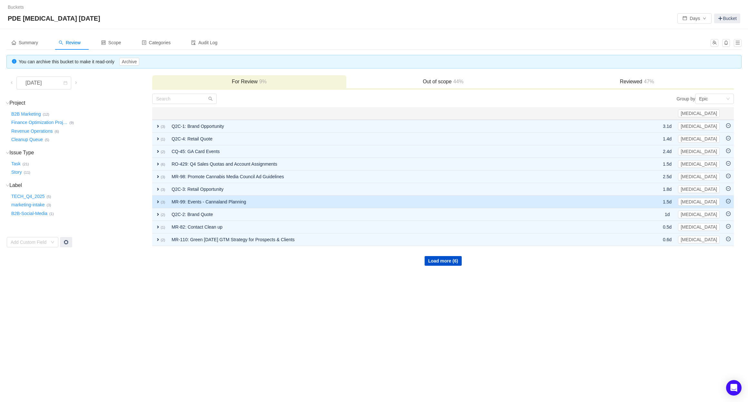
click at [729, 202] on body "Buckets / / PDE CapEx September 2025 Days Bucket Summary Review Scope Categorie…" at bounding box center [374, 201] width 748 height 402
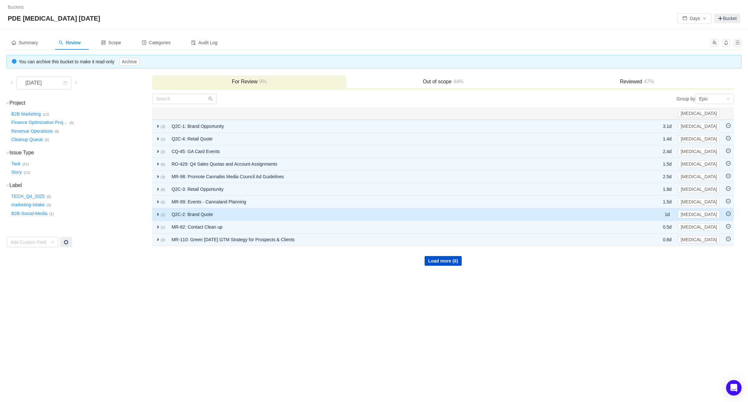
click at [728, 214] on icon "icon: minus-circle" at bounding box center [728, 213] width 5 height 5
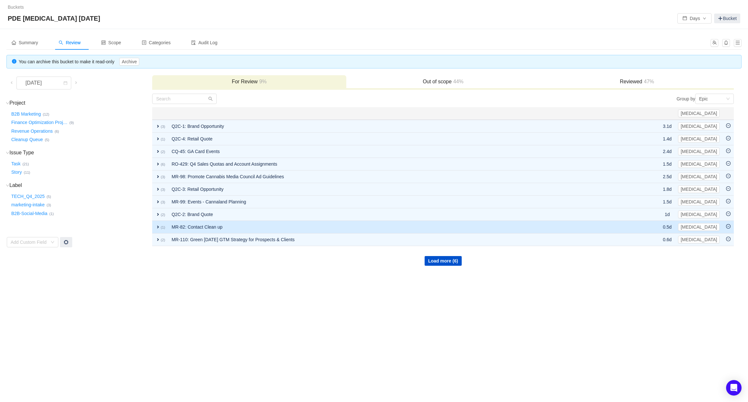
click at [726, 231] on div "Move out of scope" at bounding box center [726, 231] width 0 height 0
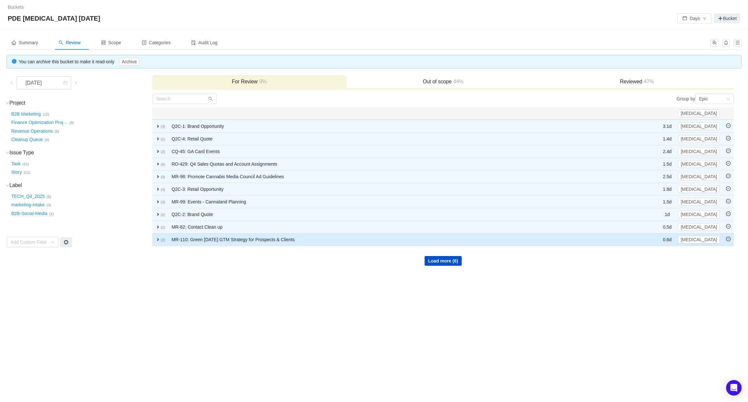
click at [728, 239] on body "Buckets / / PDE CapEx September 2025 Days Bucket Summary Review Scope Categorie…" at bounding box center [374, 201] width 748 height 402
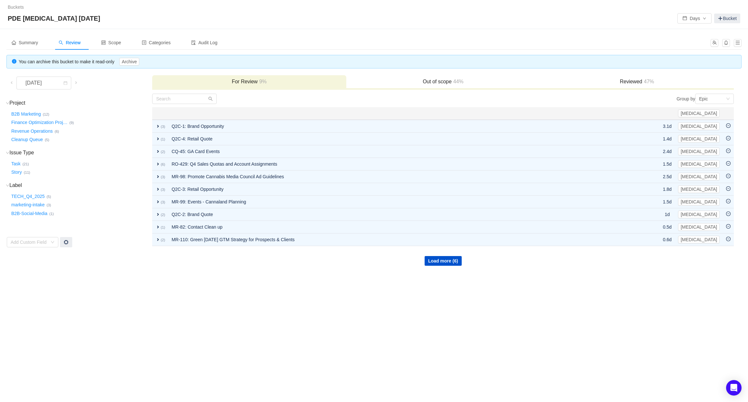
click at [435, 82] on h3 "Out of scope 44%" at bounding box center [443, 81] width 187 height 6
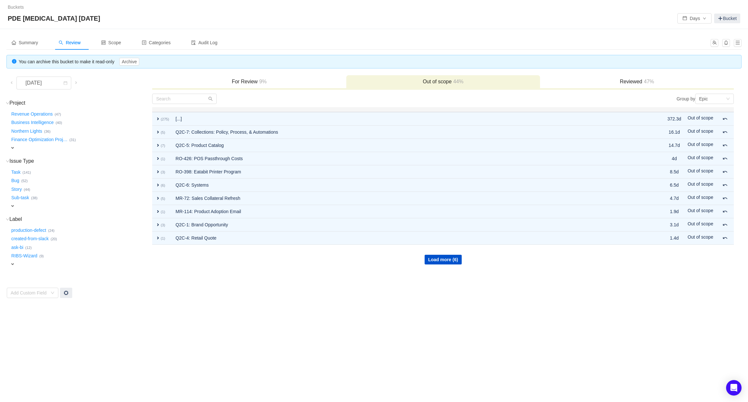
click at [288, 82] on h3 "For Review 9%" at bounding box center [248, 81] width 187 height 6
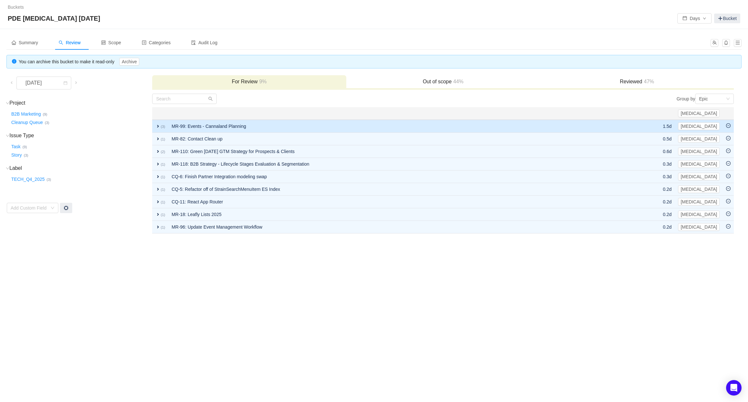
click at [729, 127] on icon "icon: minus-circle" at bounding box center [728, 125] width 5 height 5
click at [729, 122] on div "Move out of scope" at bounding box center [726, 115] width 42 height 13
click at [728, 127] on icon "icon: minus-circle" at bounding box center [728, 125] width 5 height 5
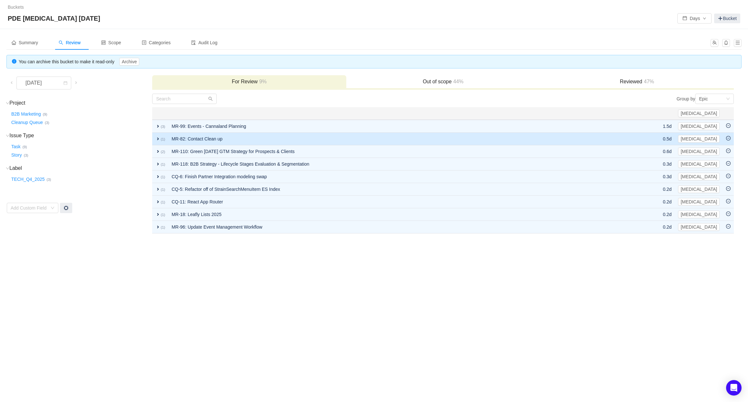
click at [728, 139] on body "Buckets / / PDE CapEx September 2025 Days Bucket Summary Review Scope Categorie…" at bounding box center [374, 201] width 748 height 402
click at [729, 139] on icon "icon: minus-circle" at bounding box center [728, 138] width 5 height 5
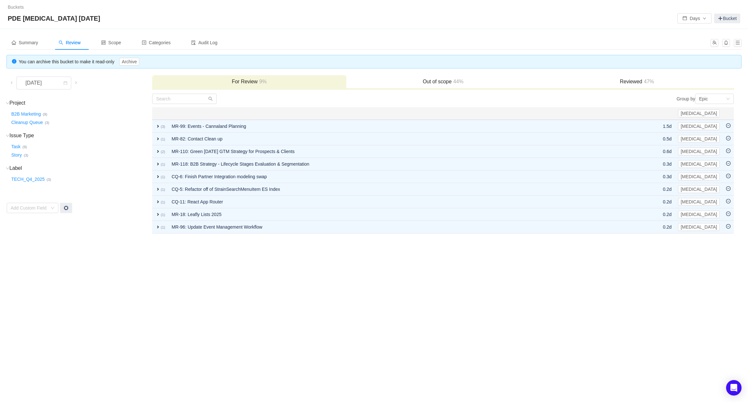
click at [443, 82] on h3 "Out of scope 44%" at bounding box center [443, 81] width 187 height 6
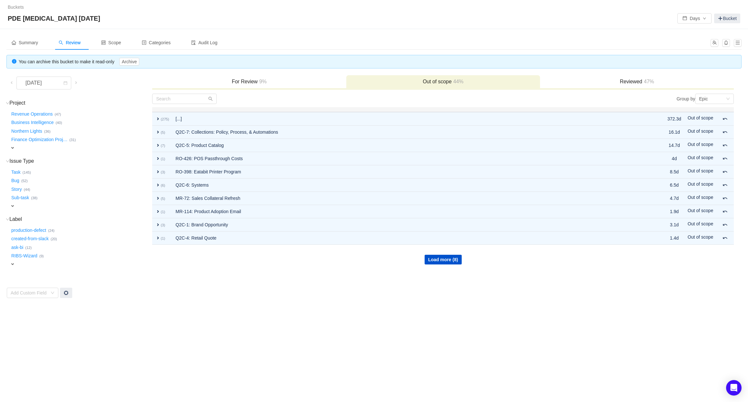
click at [269, 83] on h3 "For Review 9%" at bounding box center [248, 81] width 187 height 6
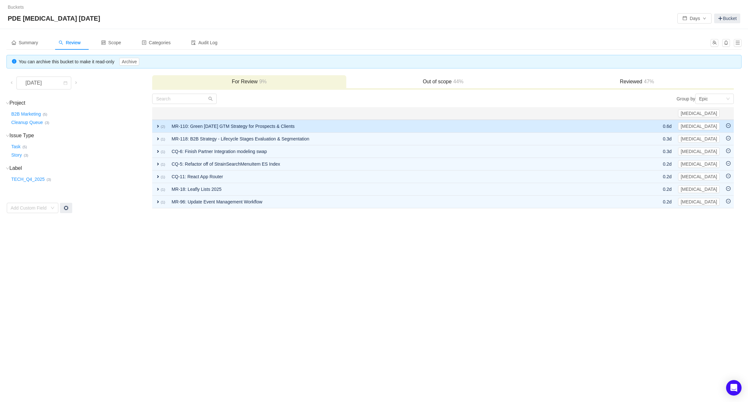
click at [729, 127] on icon "icon: minus-circle" at bounding box center [728, 125] width 5 height 5
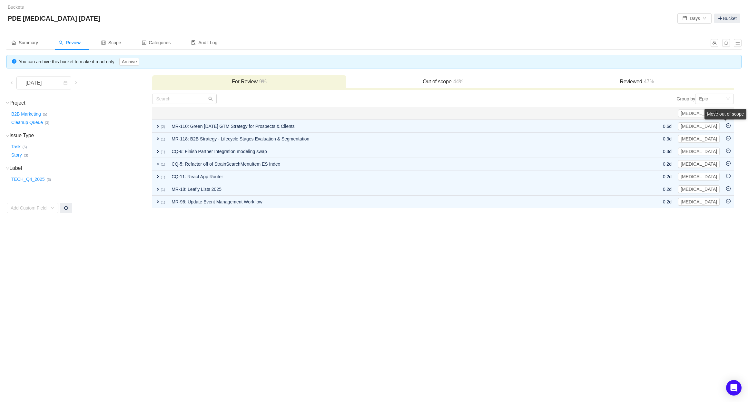
click at [728, 122] on div "Move out of scope" at bounding box center [726, 115] width 42 height 13
click at [727, 122] on div "Move out of scope" at bounding box center [726, 115] width 42 height 13
click at [732, 122] on div "Move out of scope" at bounding box center [726, 115] width 42 height 13
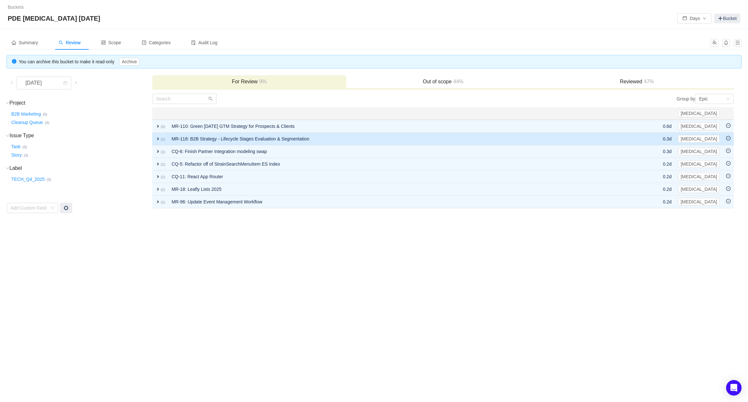
click at [730, 138] on icon "icon: minus-circle" at bounding box center [728, 138] width 5 height 5
click at [729, 139] on icon "icon: minus-circle" at bounding box center [728, 138] width 5 height 5
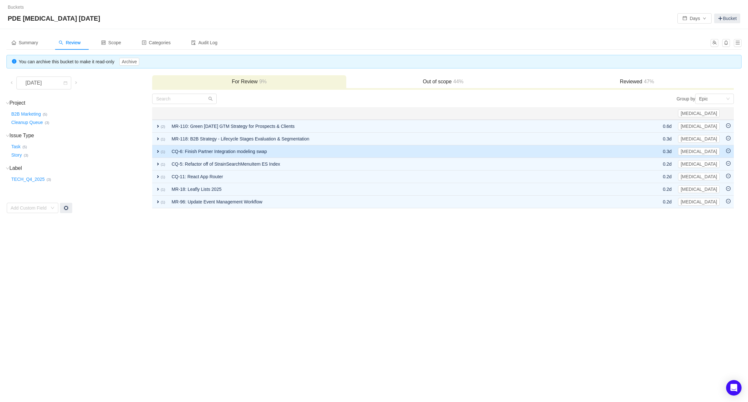
click at [728, 152] on icon "icon: minus-circle" at bounding box center [728, 150] width 5 height 5
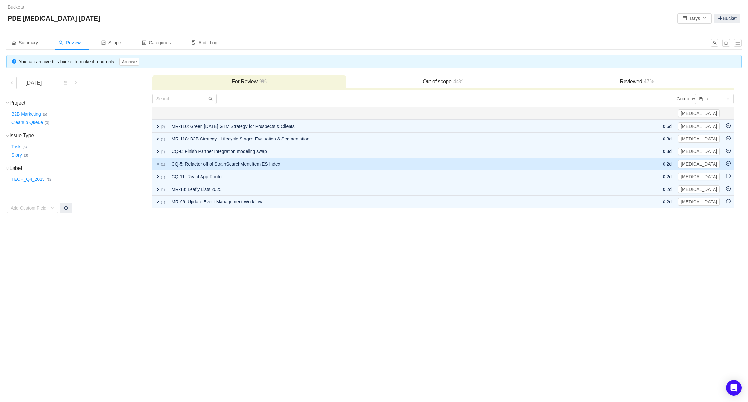
click at [727, 164] on icon "icon: minus-circle" at bounding box center [728, 163] width 5 height 5
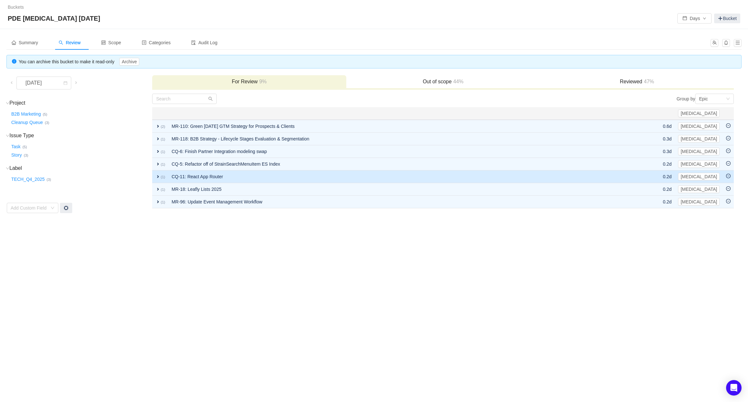
click at [729, 177] on icon "icon: minus-circle" at bounding box center [728, 176] width 5 height 5
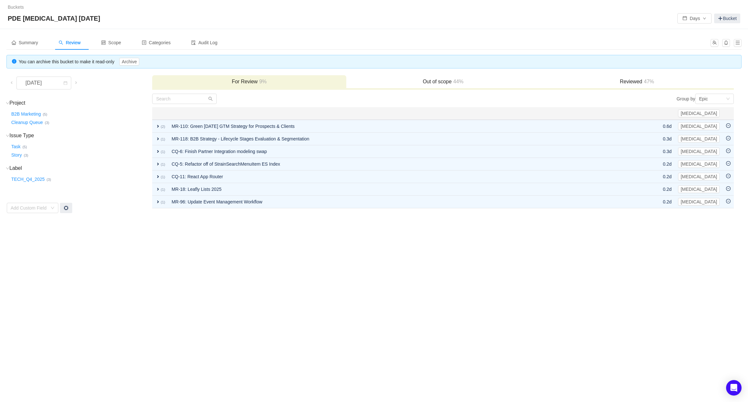
click at [428, 80] on h3 "Out of scope 44%" at bounding box center [443, 81] width 187 height 6
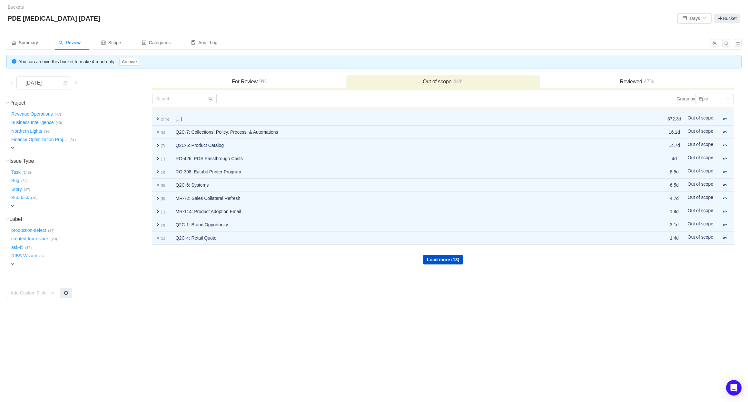
click at [280, 82] on h3 "For Review 9%" at bounding box center [248, 81] width 187 height 6
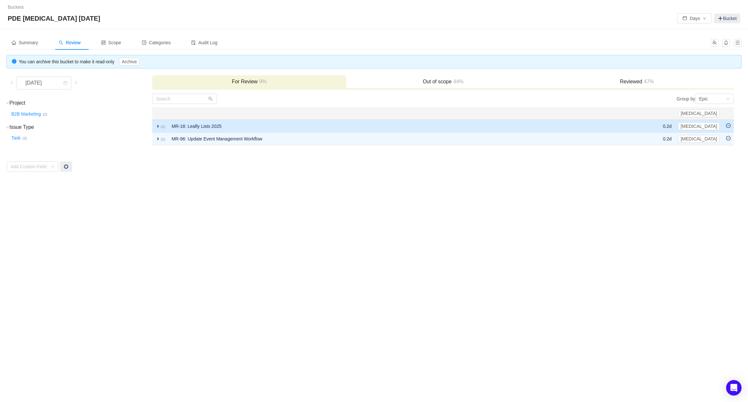
click at [729, 126] on icon "icon: minus-circle" at bounding box center [728, 125] width 5 height 5
click at [729, 127] on icon "icon: minus-circle" at bounding box center [728, 125] width 5 height 5
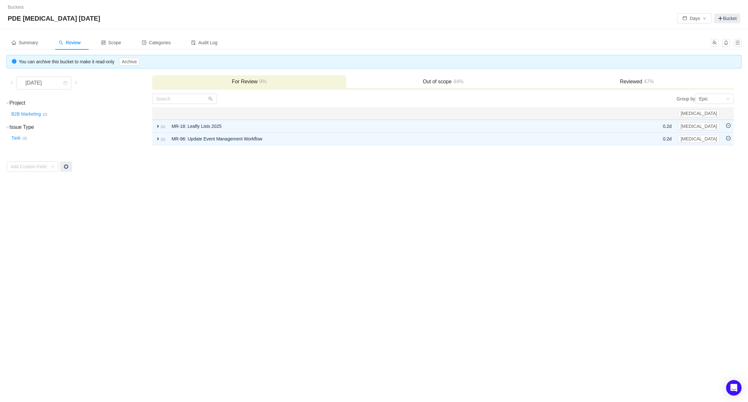
click at [422, 82] on h3 "Out of scope 44%" at bounding box center [443, 81] width 187 height 6
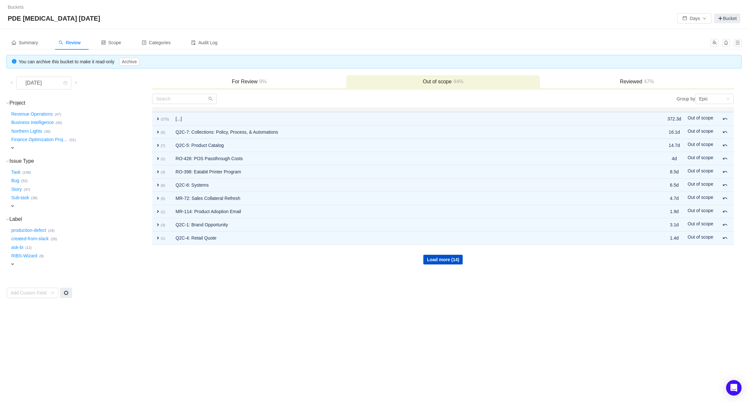
click at [276, 82] on h3 "For Review 9%" at bounding box center [248, 81] width 187 height 6
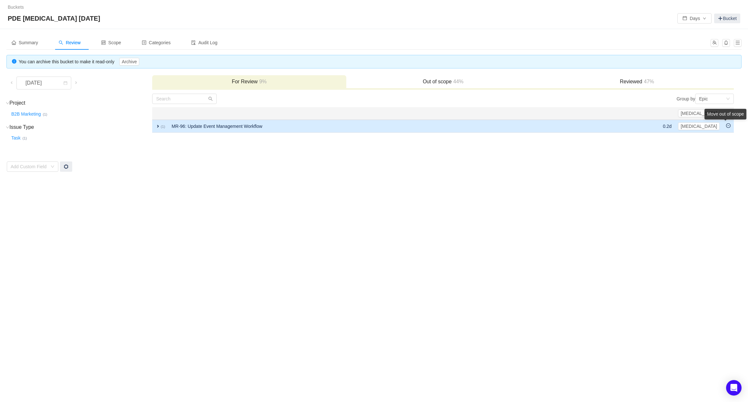
click at [729, 122] on div "Move out of scope" at bounding box center [726, 115] width 42 height 13
click at [729, 126] on icon "icon: minus-circle" at bounding box center [728, 125] width 5 height 5
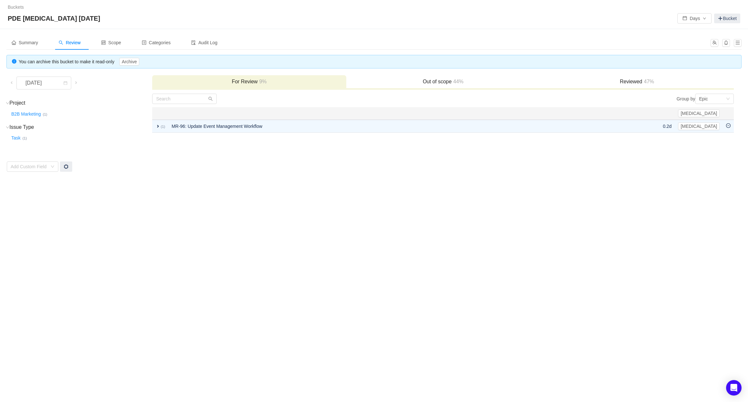
click at [440, 80] on h3 "Out of scope 44%" at bounding box center [443, 81] width 187 height 6
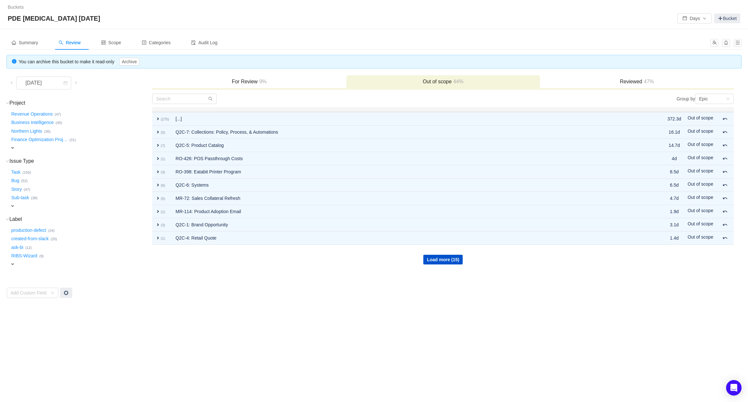
click at [255, 84] on h3 "For Review 9%" at bounding box center [248, 81] width 187 height 6
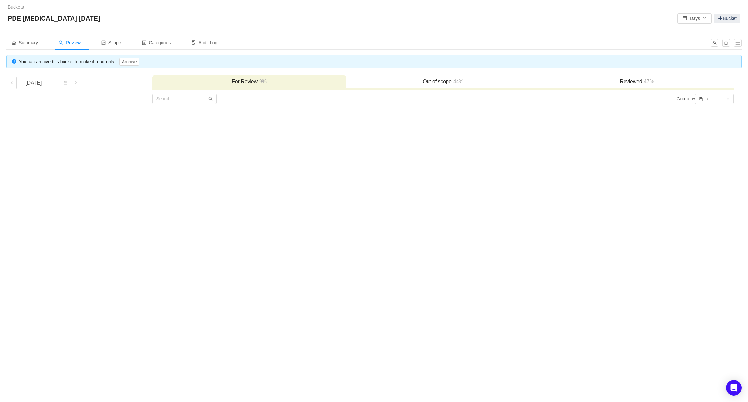
click at [630, 84] on h3 "Reviewed 47%" at bounding box center [636, 81] width 187 height 6
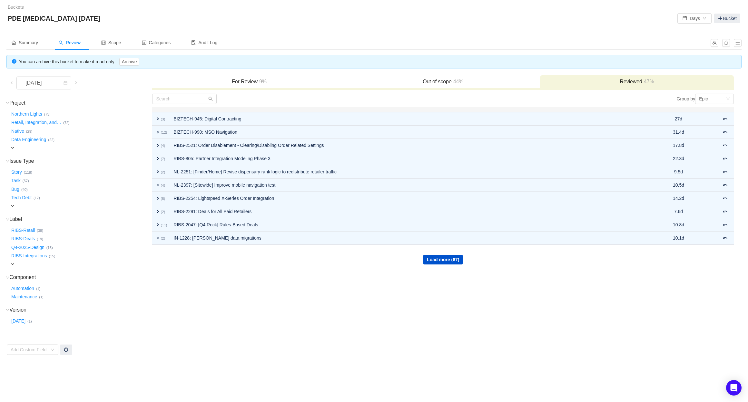
click at [452, 83] on h3 "Out of scope 44%" at bounding box center [443, 81] width 187 height 6
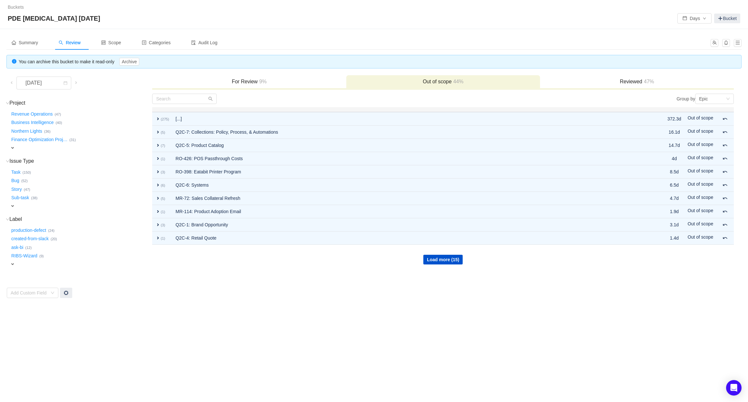
click at [629, 82] on h3 "Reviewed 47%" at bounding box center [636, 81] width 187 height 6
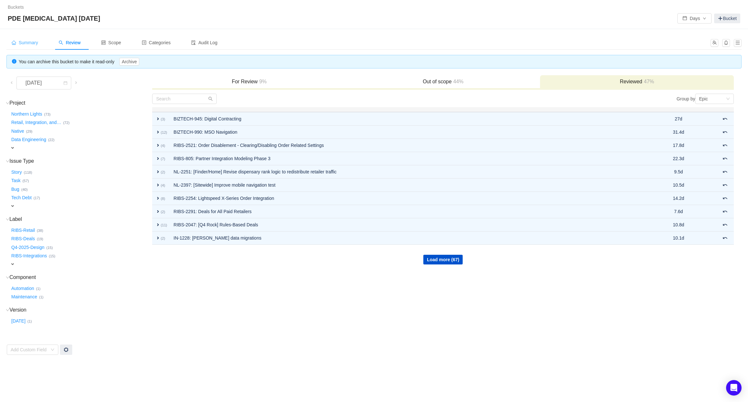
click at [29, 42] on span "Summary" at bounding box center [25, 42] width 26 height 5
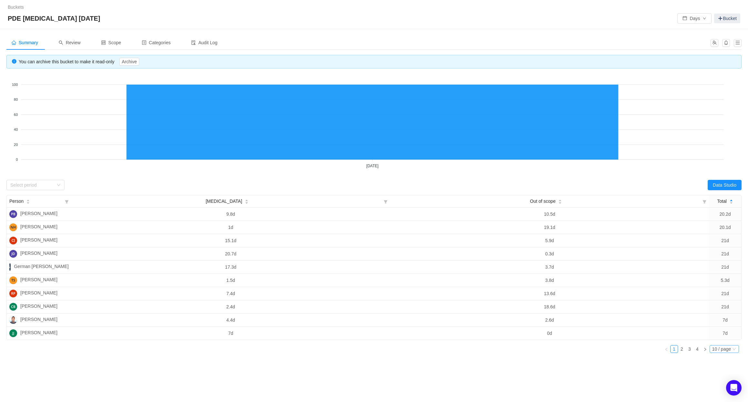
click at [731, 349] on div "10 / page" at bounding box center [724, 349] width 29 height 8
click at [639, 374] on div "Summary Review Scope Categories Audit Log You can archive this bucket to make i…" at bounding box center [374, 222] width 748 height 387
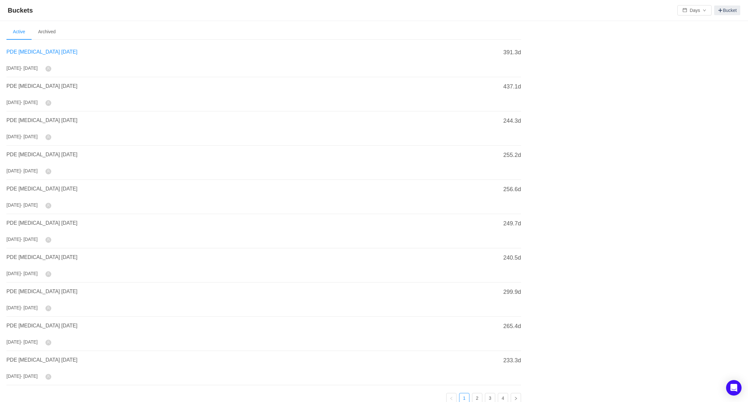
click at [46, 52] on span "PDE [MEDICAL_DATA] [DATE]" at bounding box center [41, 51] width 71 height 5
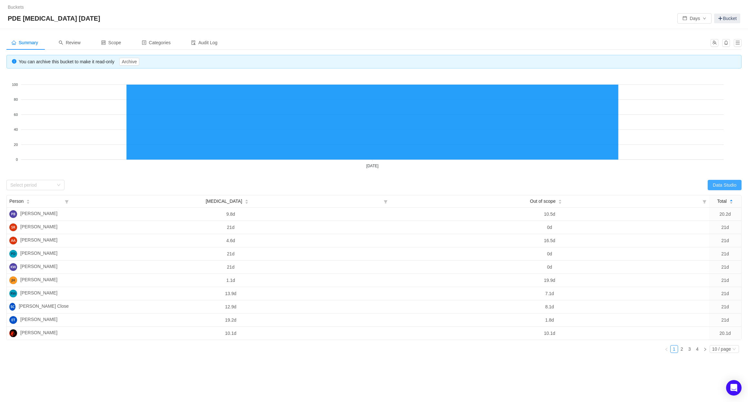
click at [729, 185] on button "Data Studio" at bounding box center [725, 185] width 34 height 10
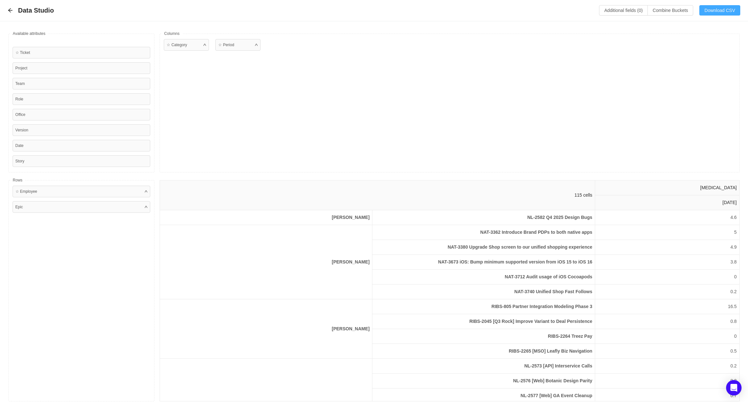
click at [719, 6] on button "Download CSV" at bounding box center [720, 10] width 41 height 10
click at [336, 117] on div "☆ Category ☆ Period" at bounding box center [450, 103] width 580 height 139
click at [277, 118] on div "☆ Category ☆ Period" at bounding box center [450, 103] width 580 height 139
